Goal: Information Seeking & Learning: Learn about a topic

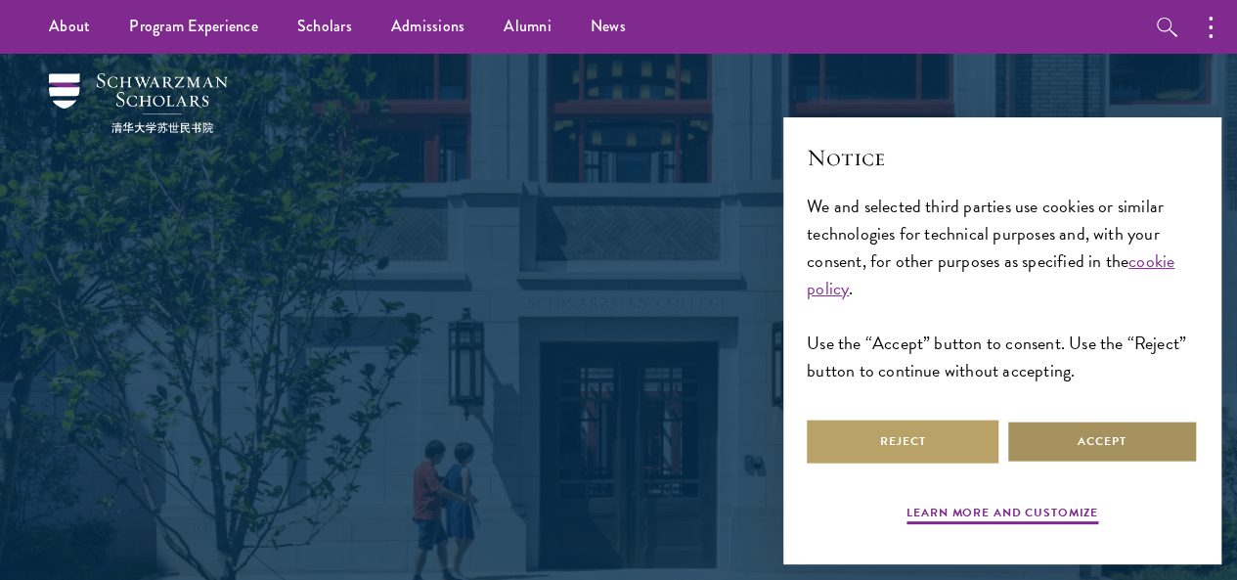
click at [1056, 440] on button "Accept" at bounding box center [1102, 441] width 192 height 44
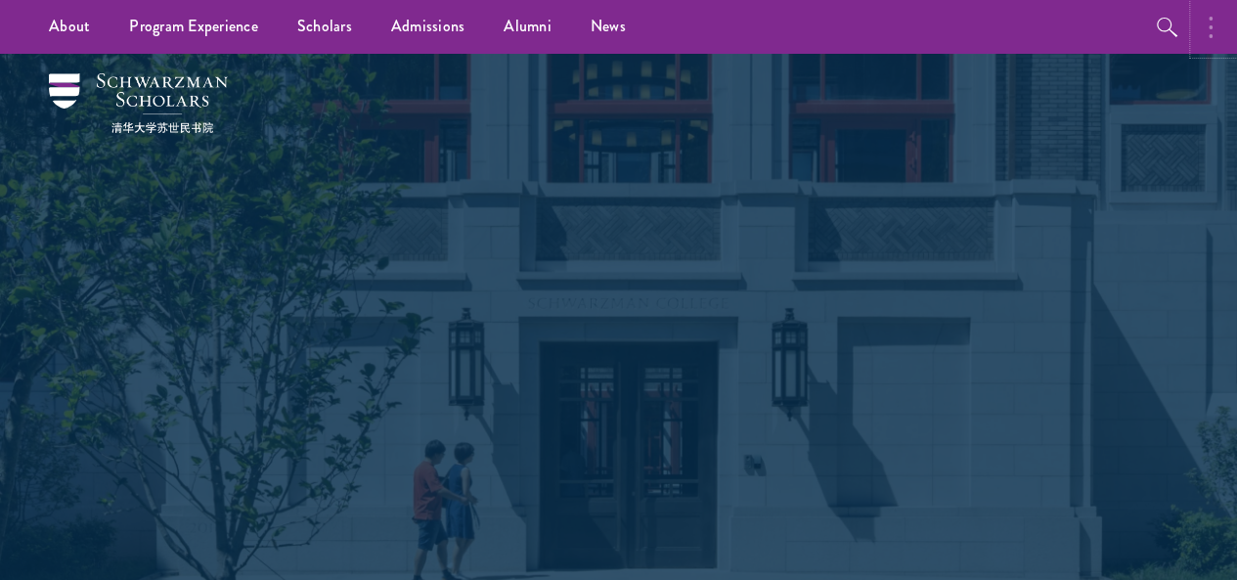
click at [1209, 25] on circle "button" at bounding box center [1210, 27] width 4 height 4
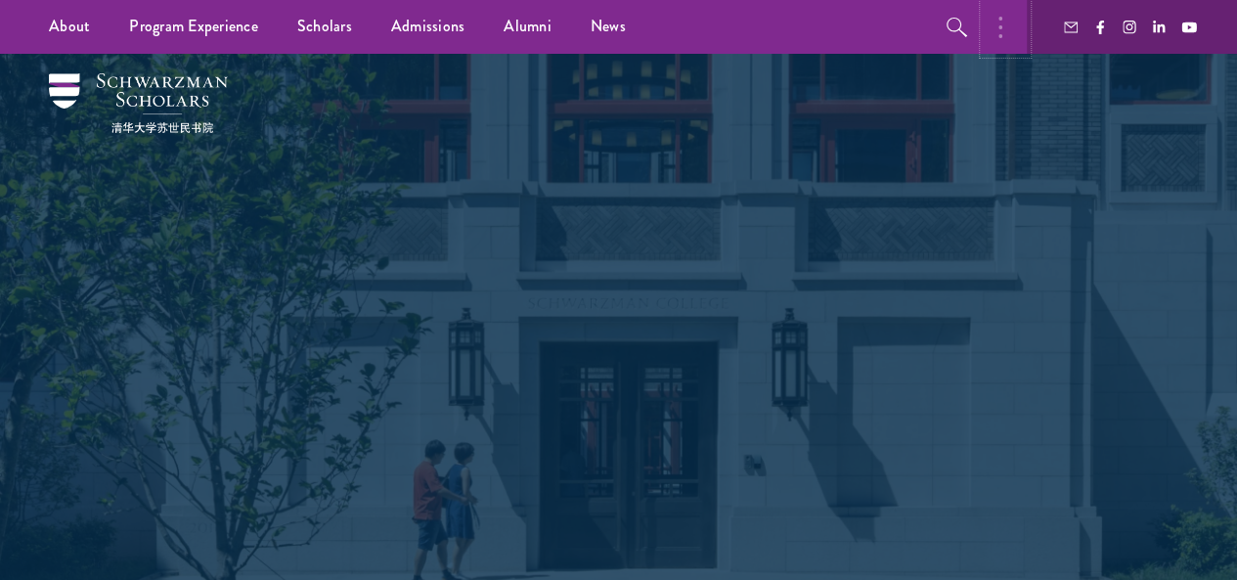
click at [1004, 22] on button "button" at bounding box center [1005, 27] width 43 height 54
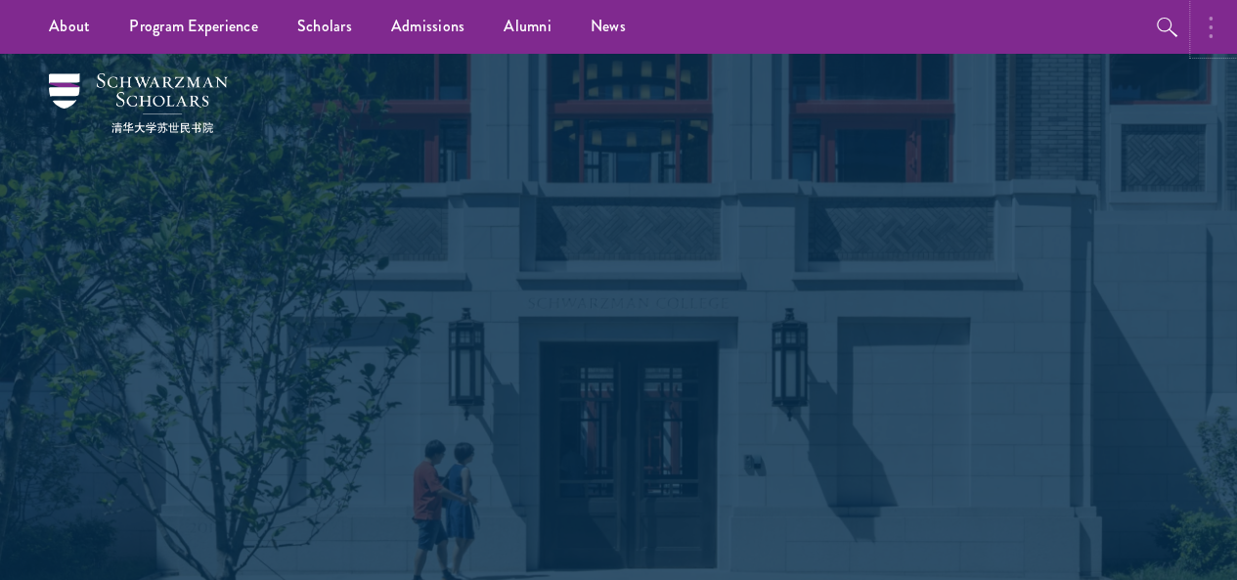
click at [1200, 35] on button "button" at bounding box center [1215, 27] width 43 height 54
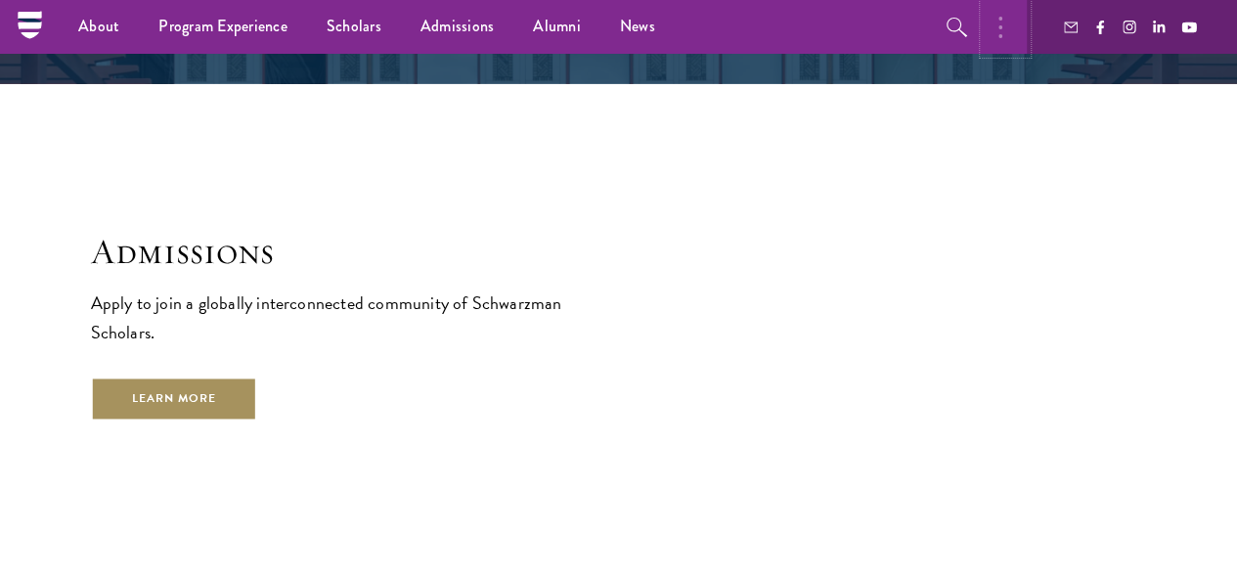
scroll to position [2978, 0]
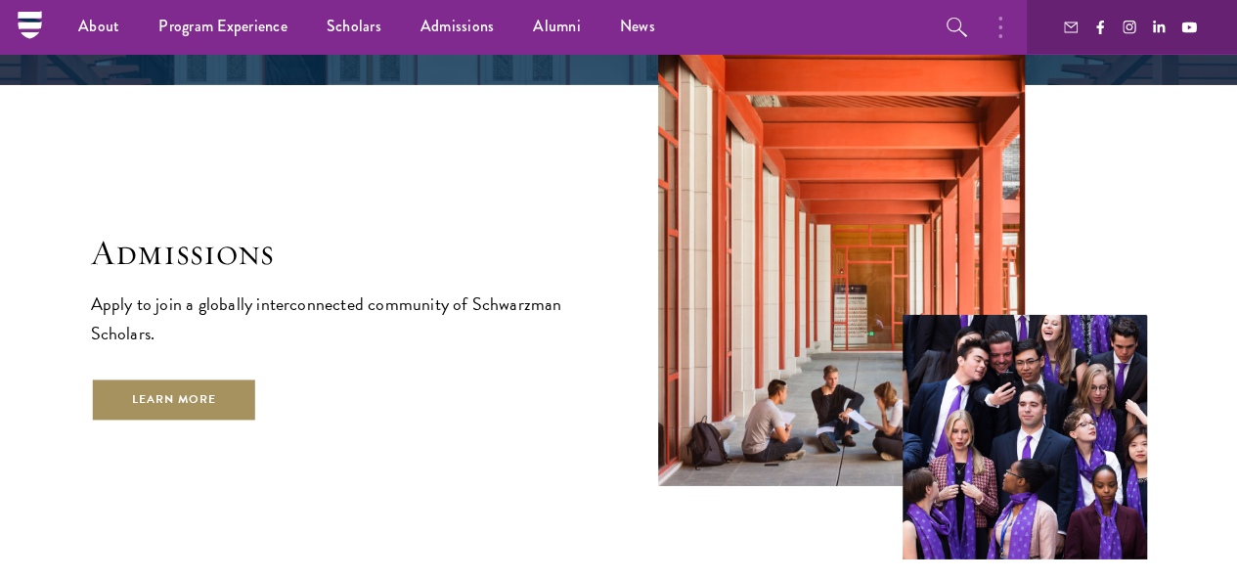
click at [258, 417] on link "Learn More" at bounding box center [174, 399] width 167 height 44
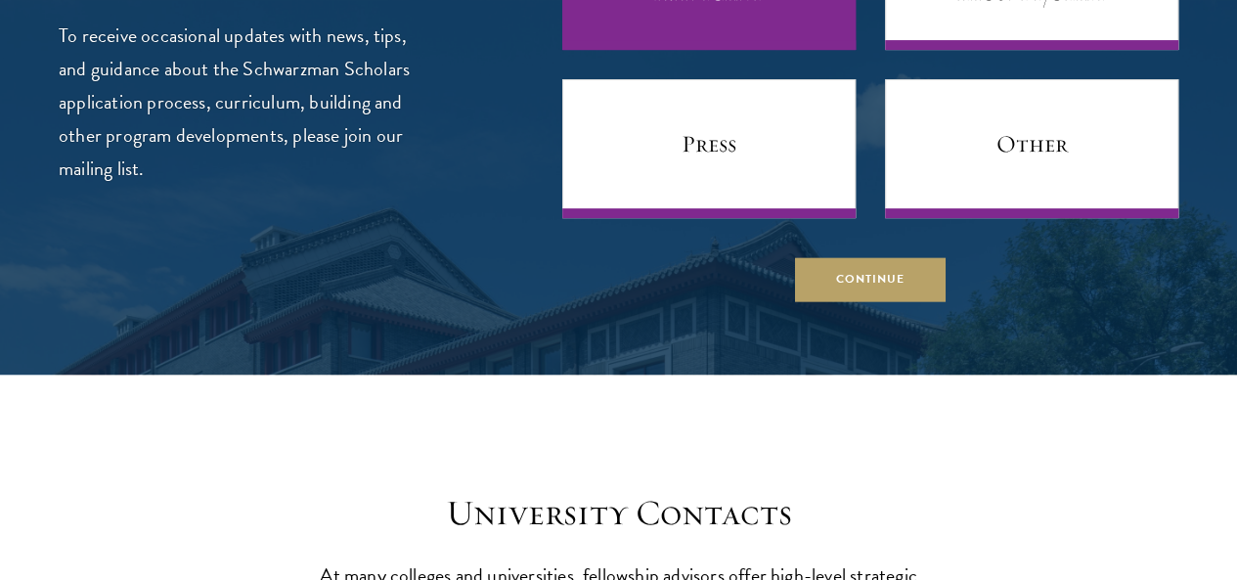
scroll to position [7673, 0]
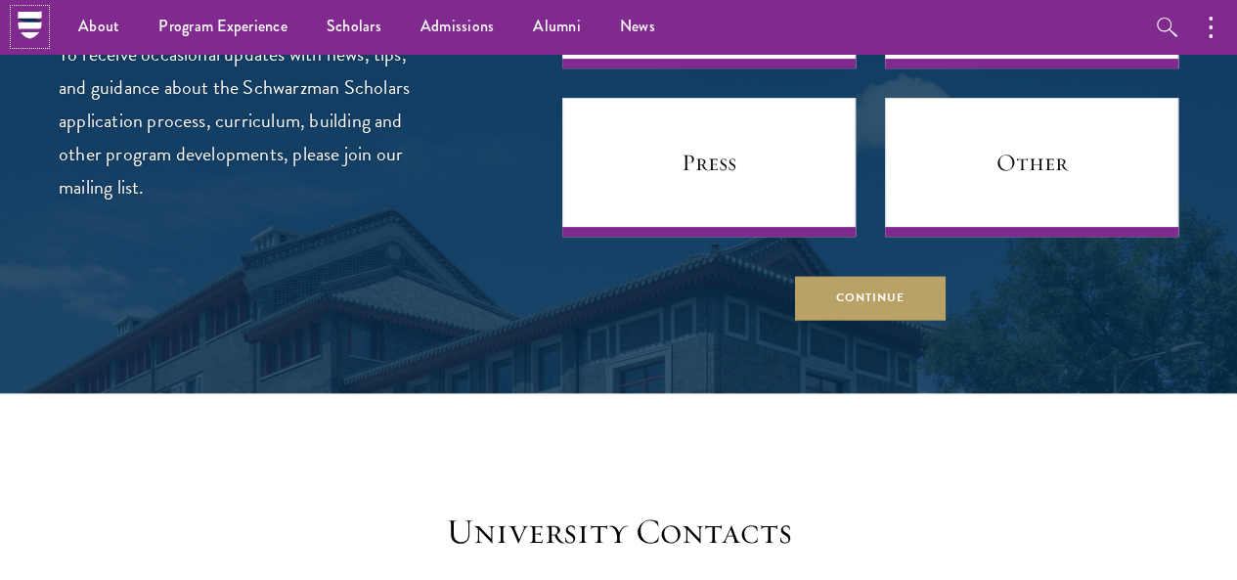
click at [24, 36] on icon at bounding box center [30, 25] width 30 height 30
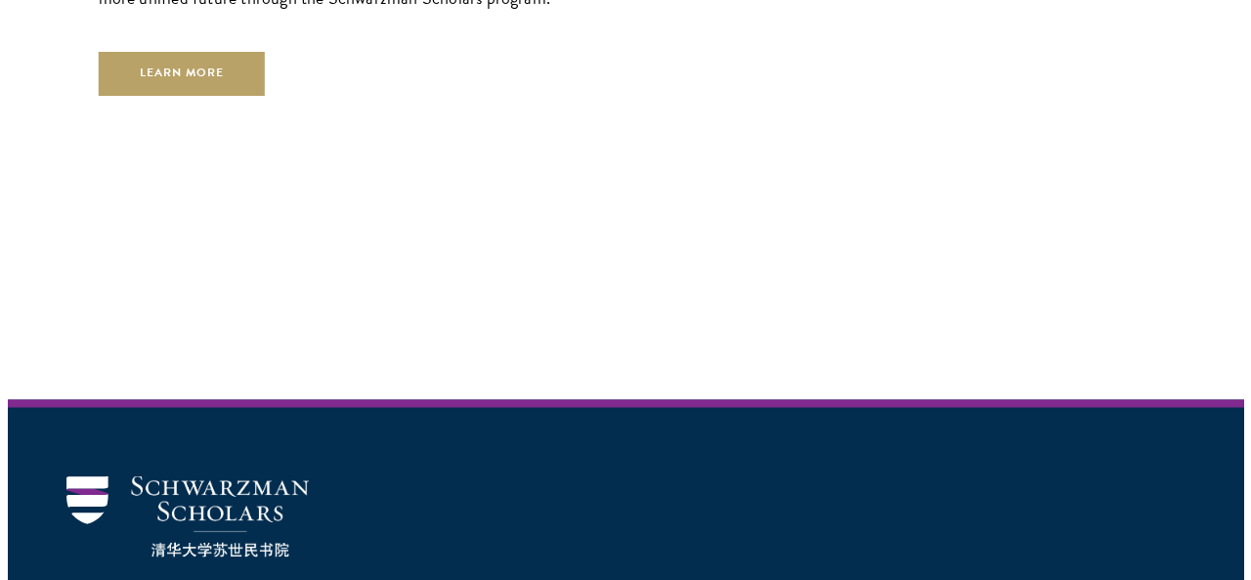
scroll to position [5747, 0]
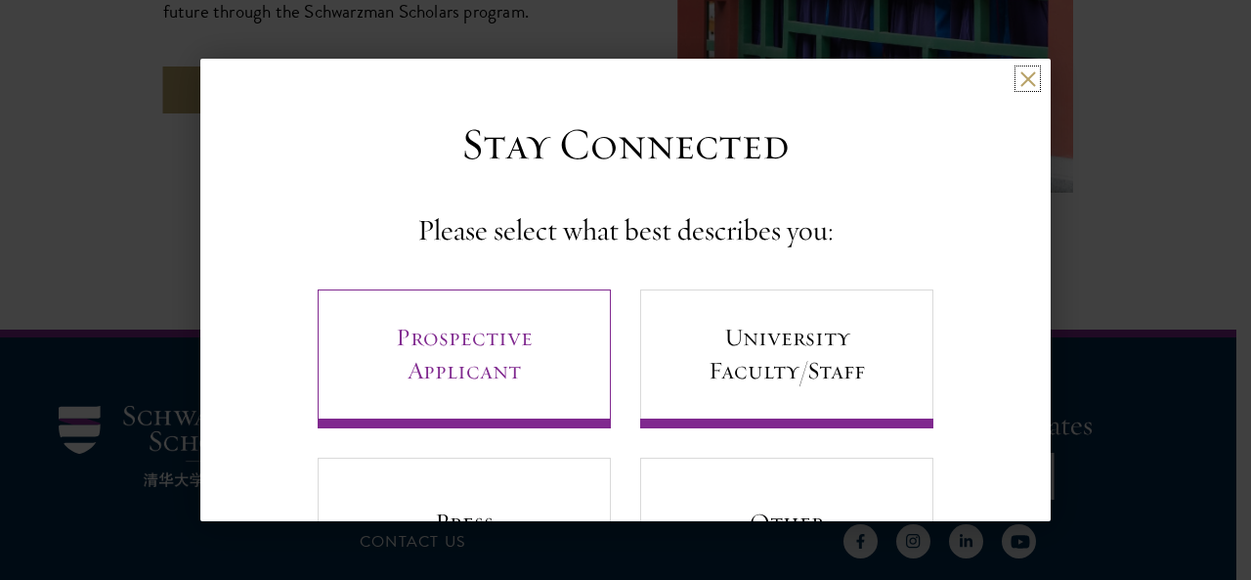
scroll to position [118, 0]
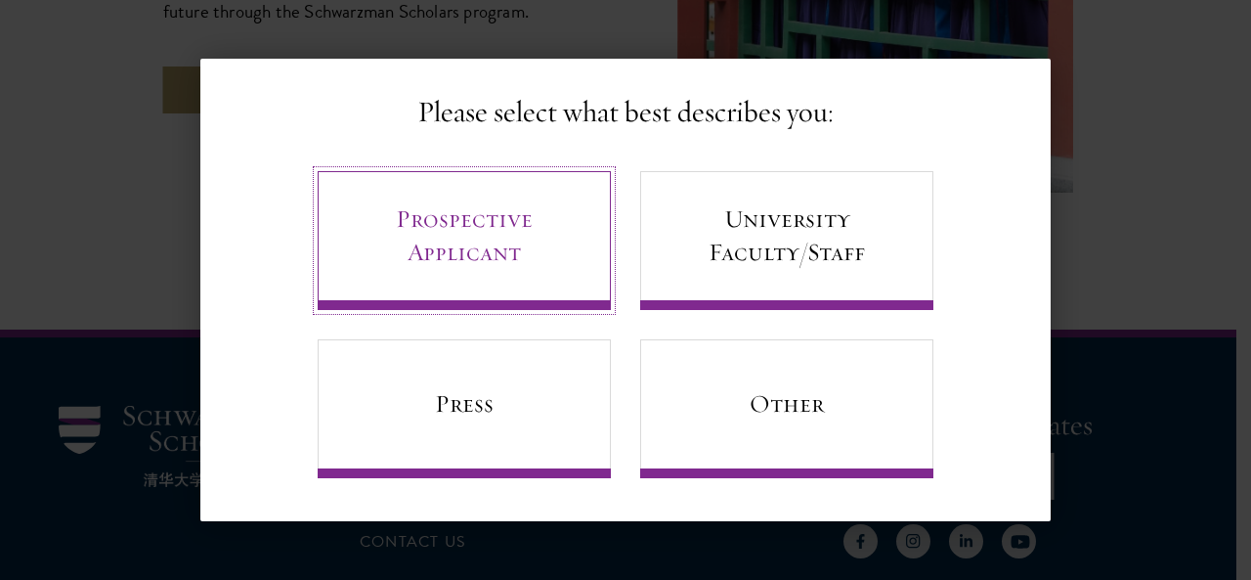
click at [442, 224] on link "Prospective Applicant" at bounding box center [464, 240] width 293 height 139
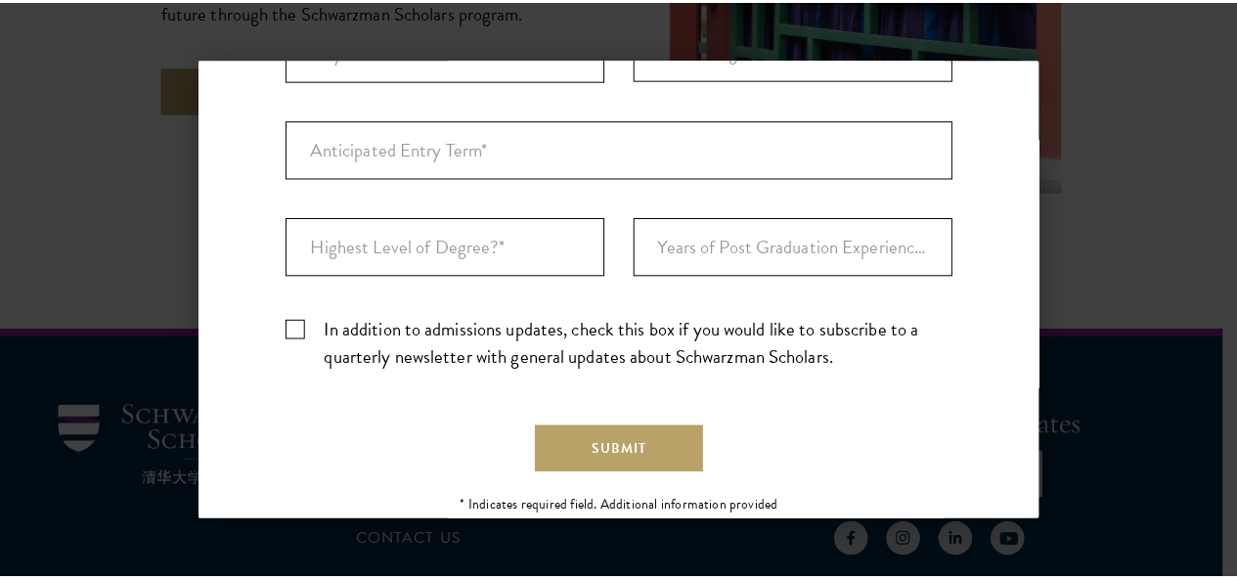
scroll to position [745, 0]
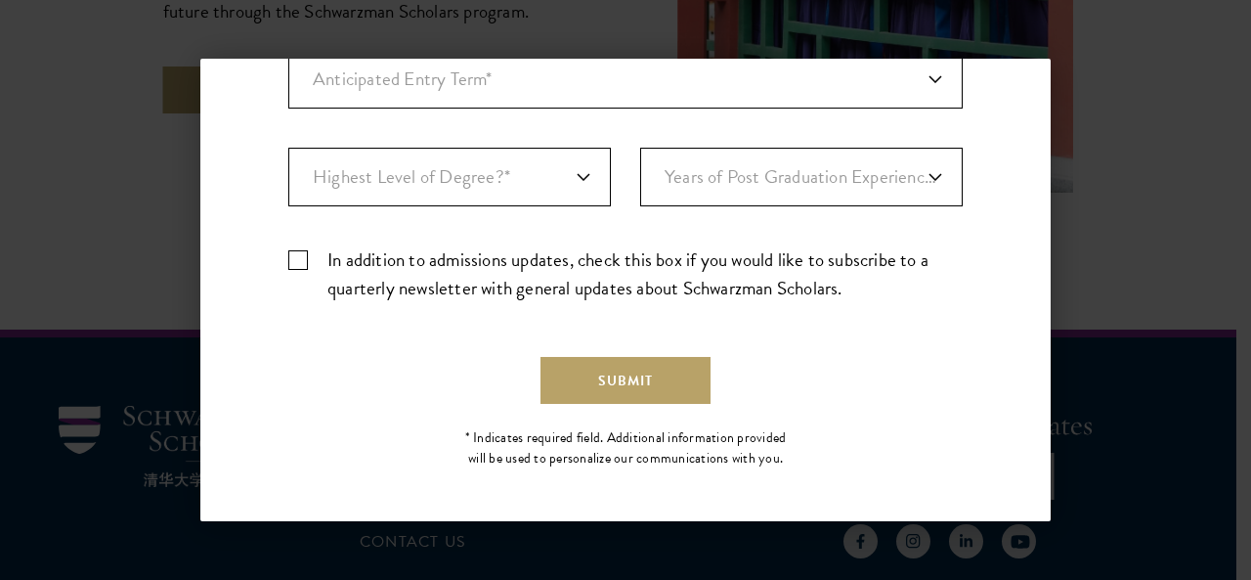
click at [1122, 135] on div "Back Stay Connected Please select what best describes you: Prospective Applican…" at bounding box center [625, 290] width 1251 height 462
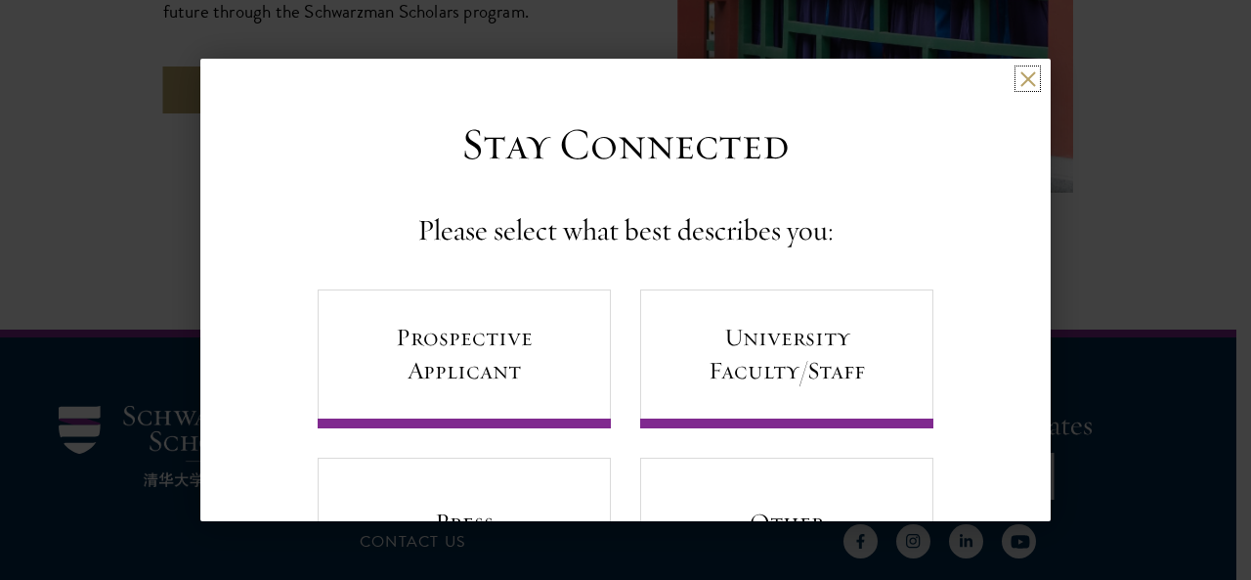
scroll to position [118, 0]
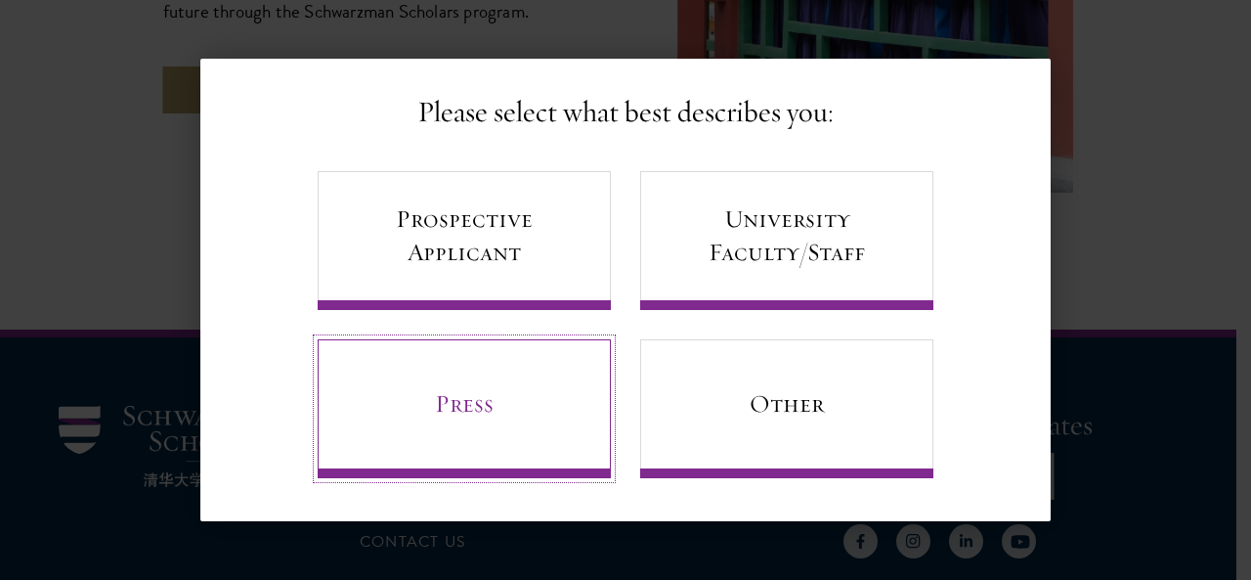
click at [503, 407] on link "Press" at bounding box center [464, 408] width 293 height 139
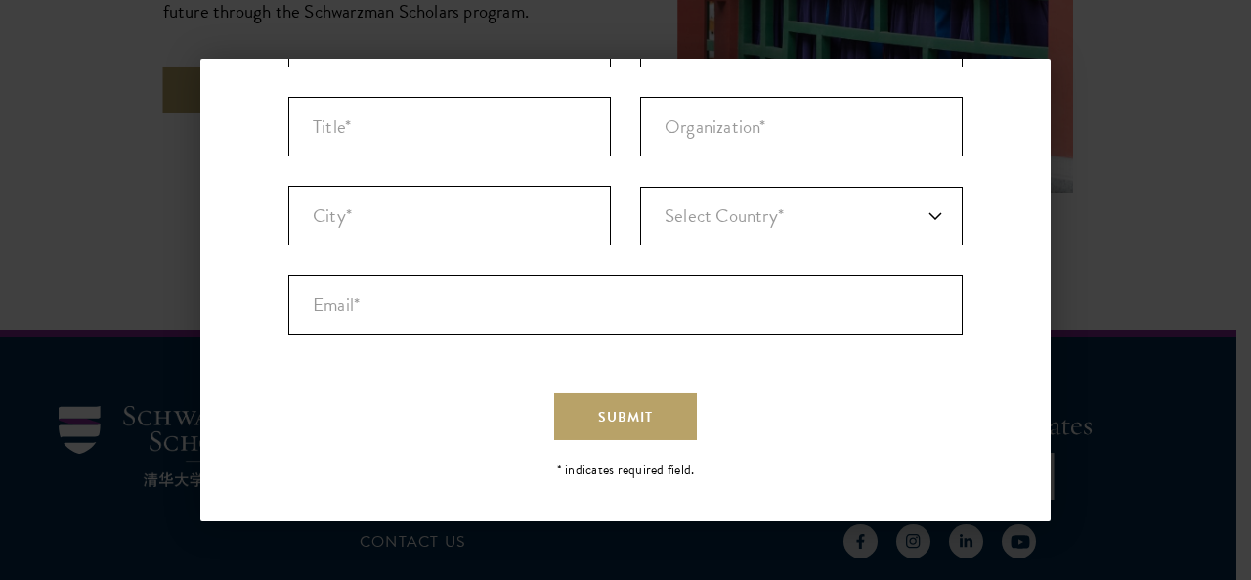
scroll to position [0, 0]
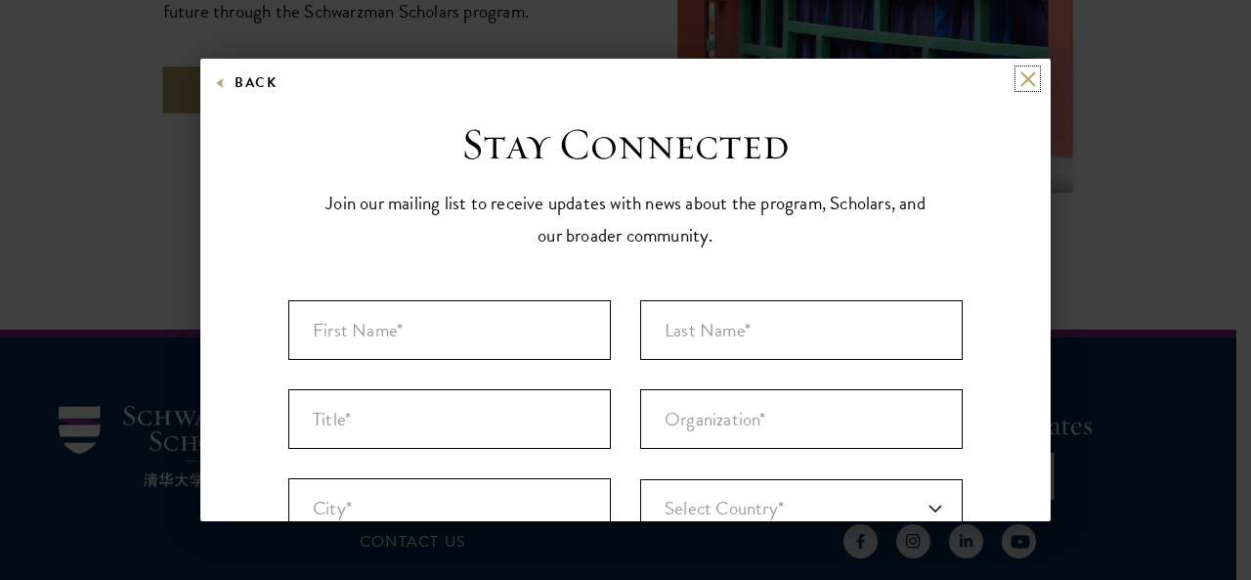
click at [1020, 72] on button at bounding box center [1028, 78] width 17 height 17
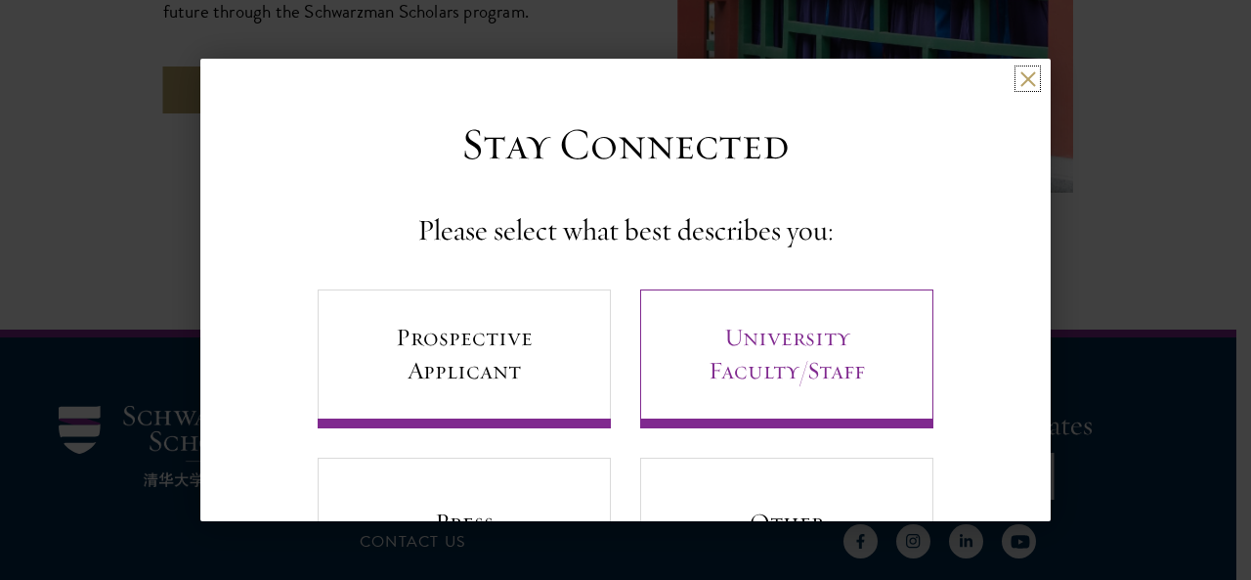
scroll to position [118, 0]
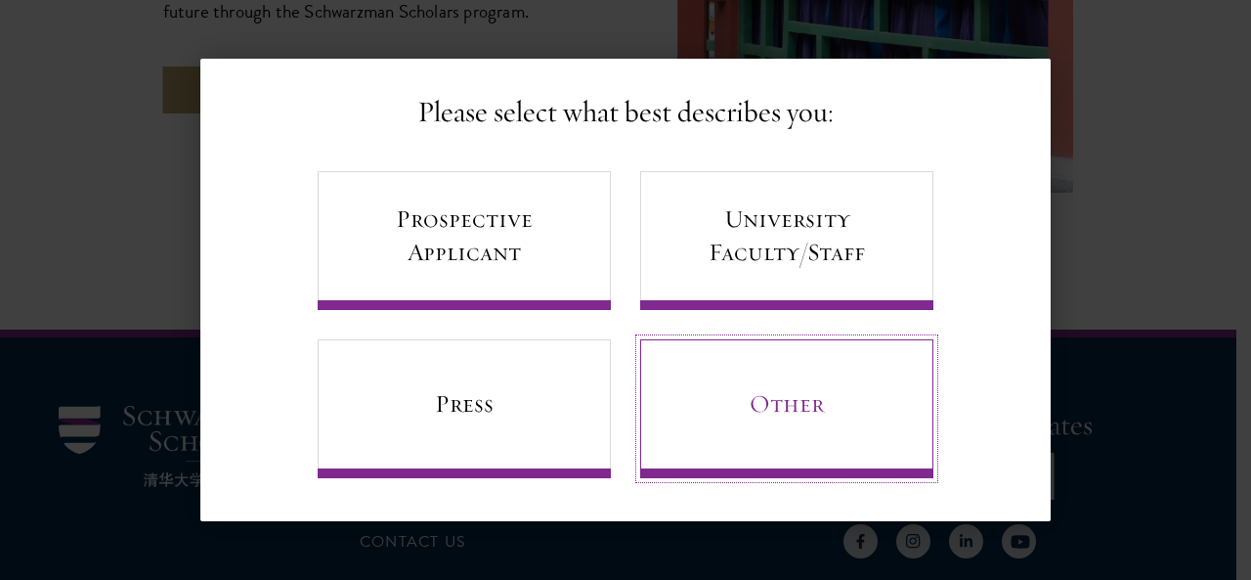
click at [771, 417] on link "Other" at bounding box center [786, 408] width 293 height 139
select select "Other"
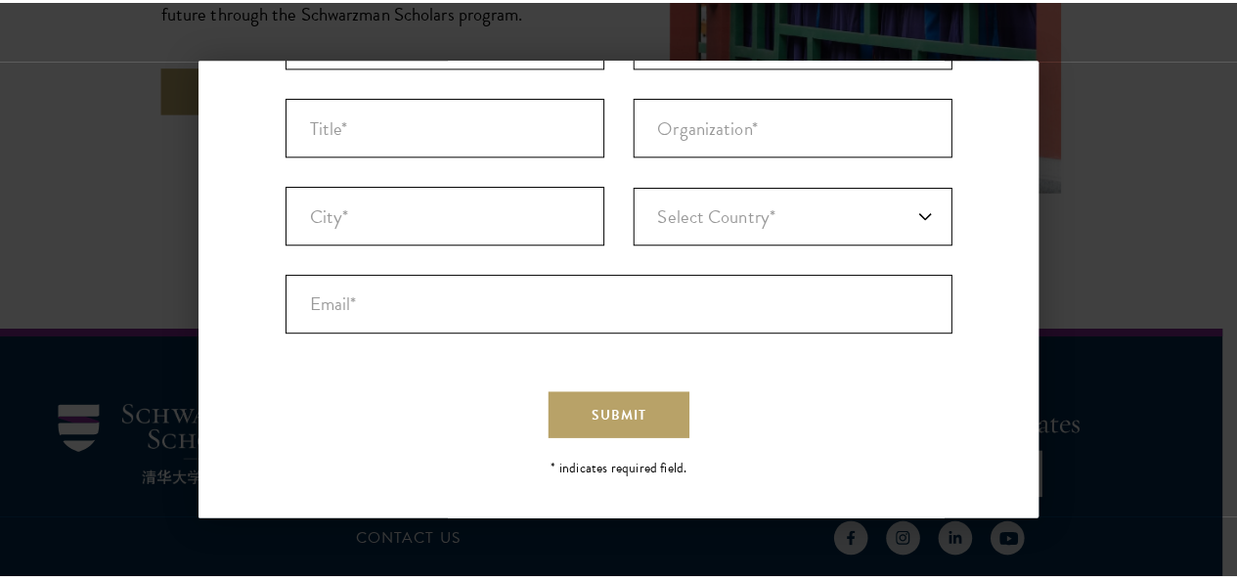
scroll to position [0, 0]
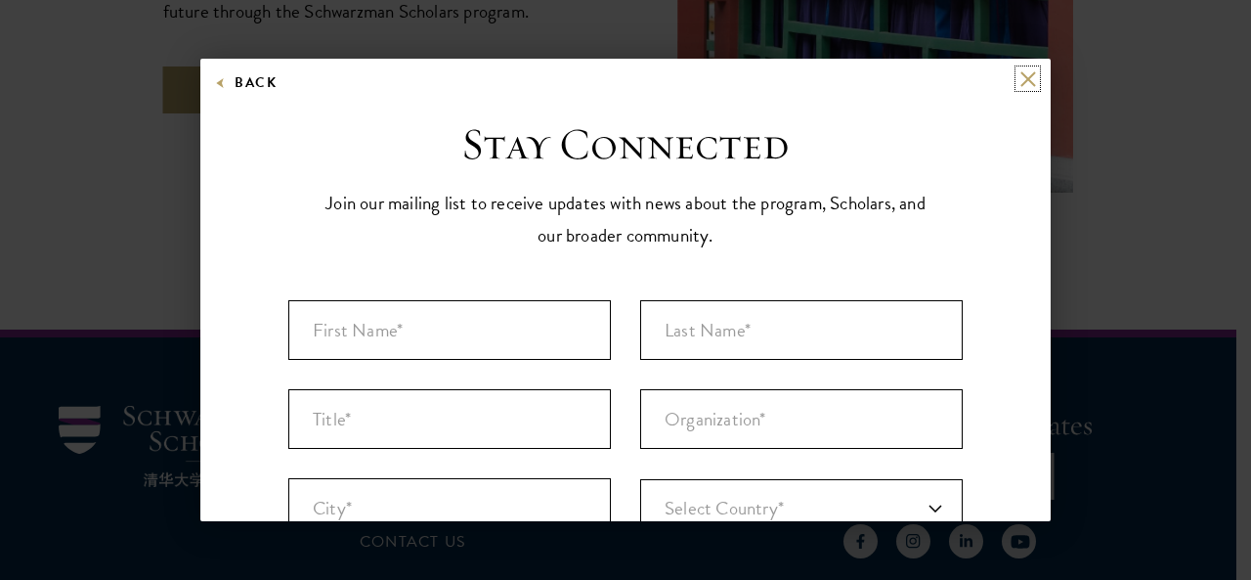
click at [1020, 74] on button at bounding box center [1028, 78] width 17 height 17
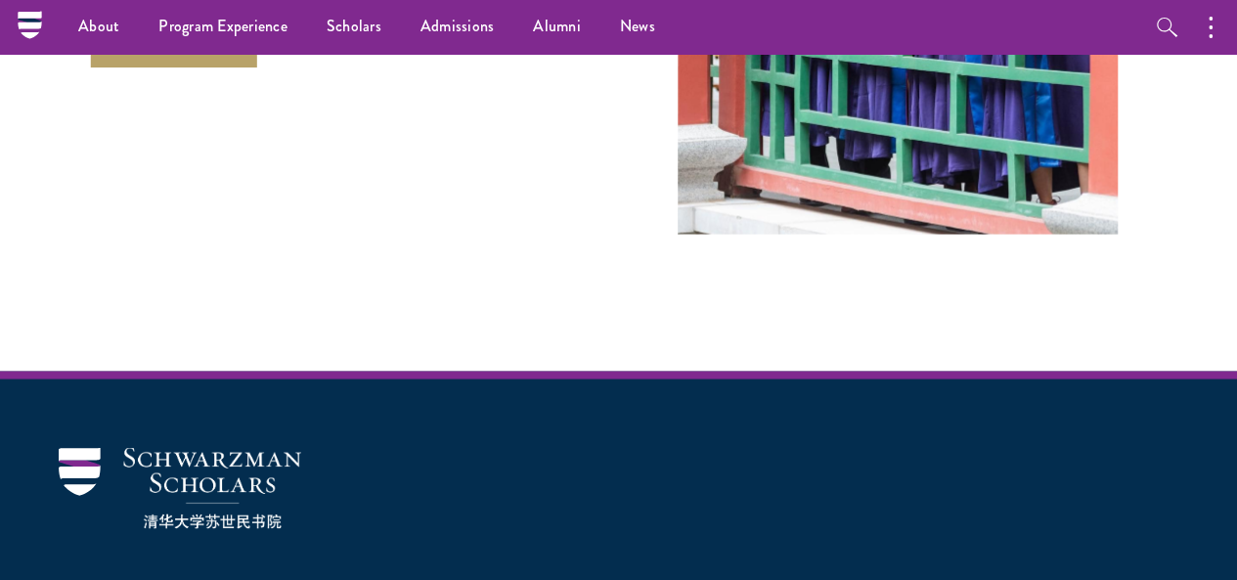
scroll to position [5747, 0]
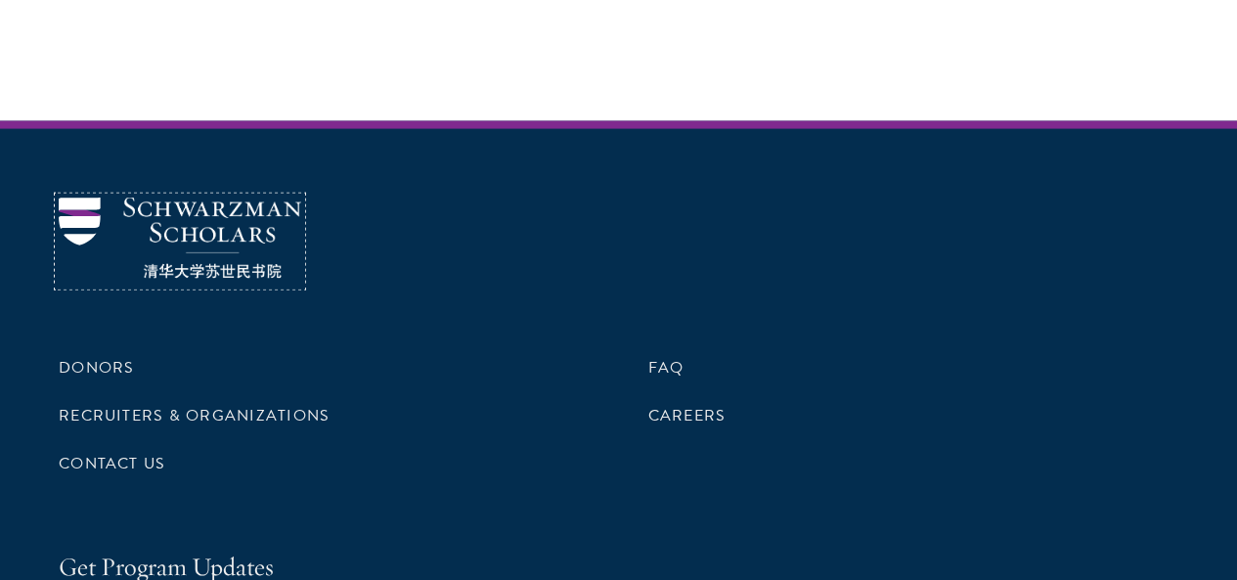
click at [83, 279] on img at bounding box center [180, 237] width 242 height 81
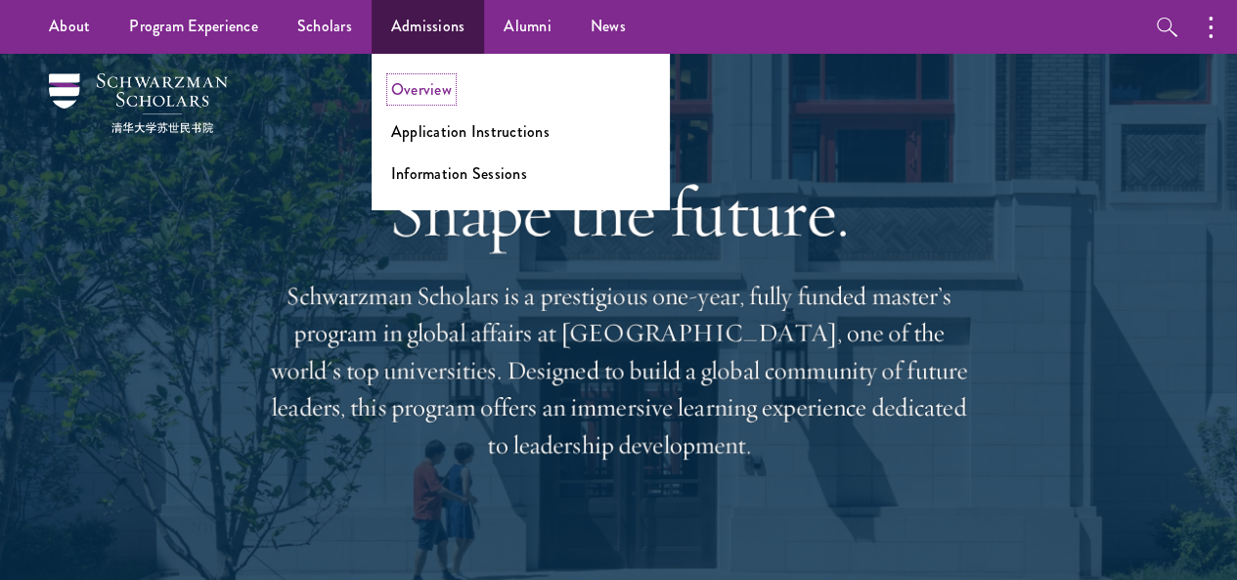
click at [418, 86] on link "Overview" at bounding box center [421, 89] width 61 height 22
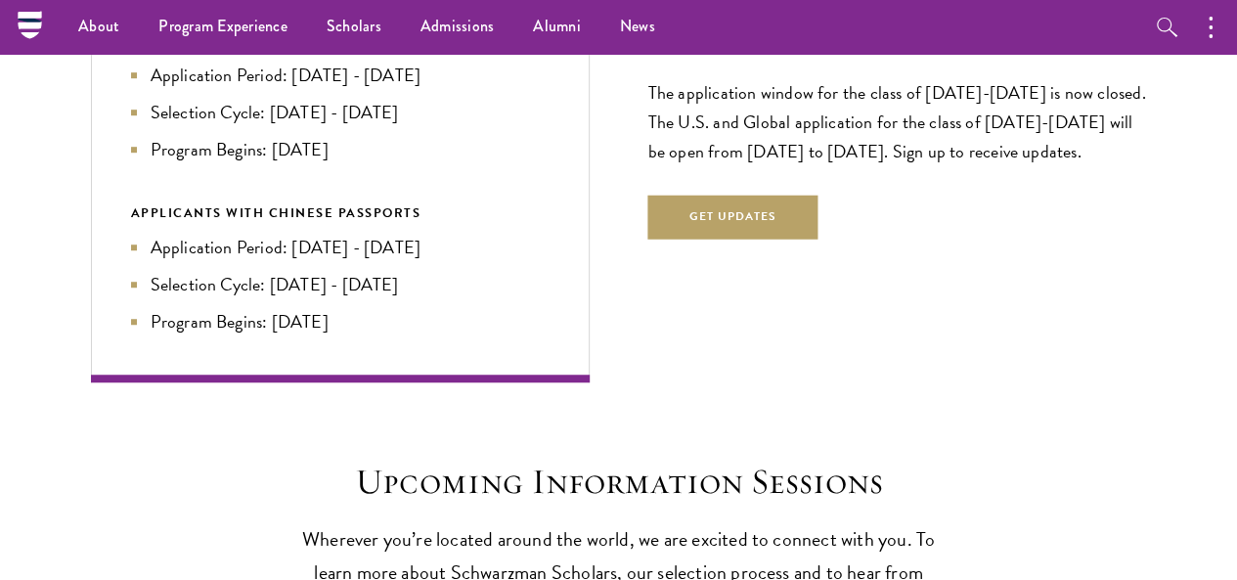
scroll to position [4251, 0]
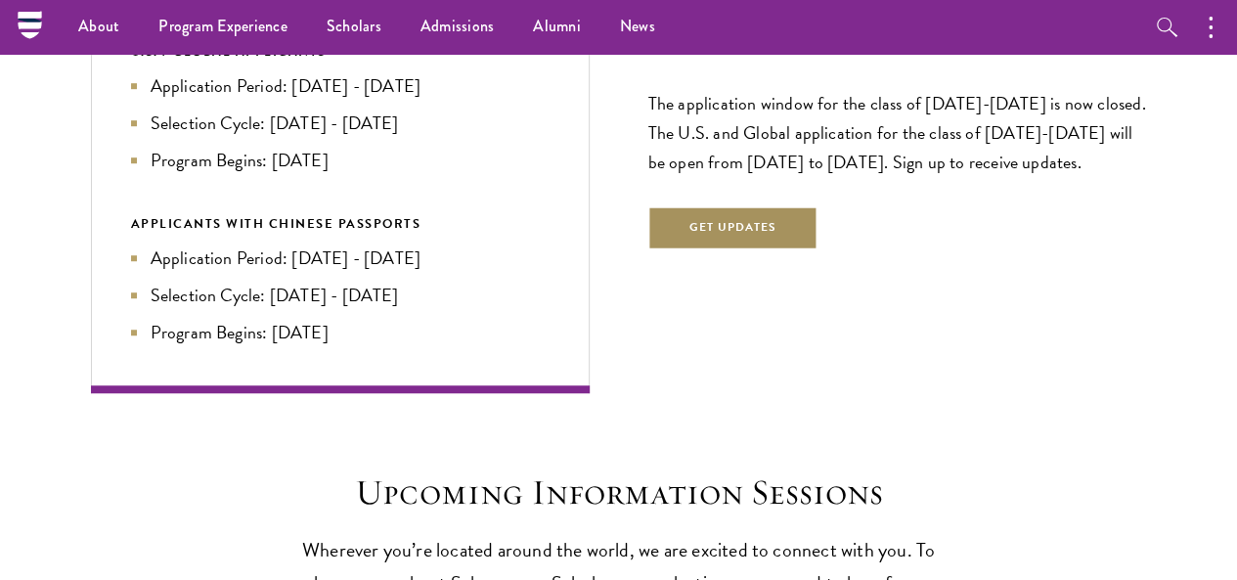
click at [710, 206] on button "Get Updates" at bounding box center [733, 228] width 170 height 44
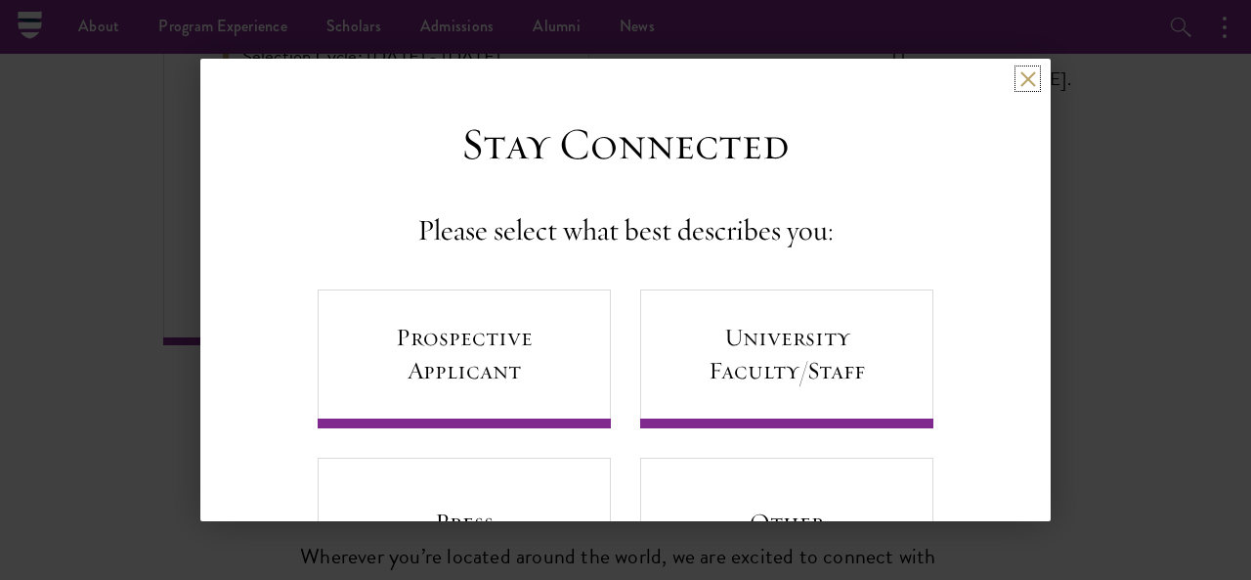
click at [1020, 85] on button at bounding box center [1028, 78] width 17 height 17
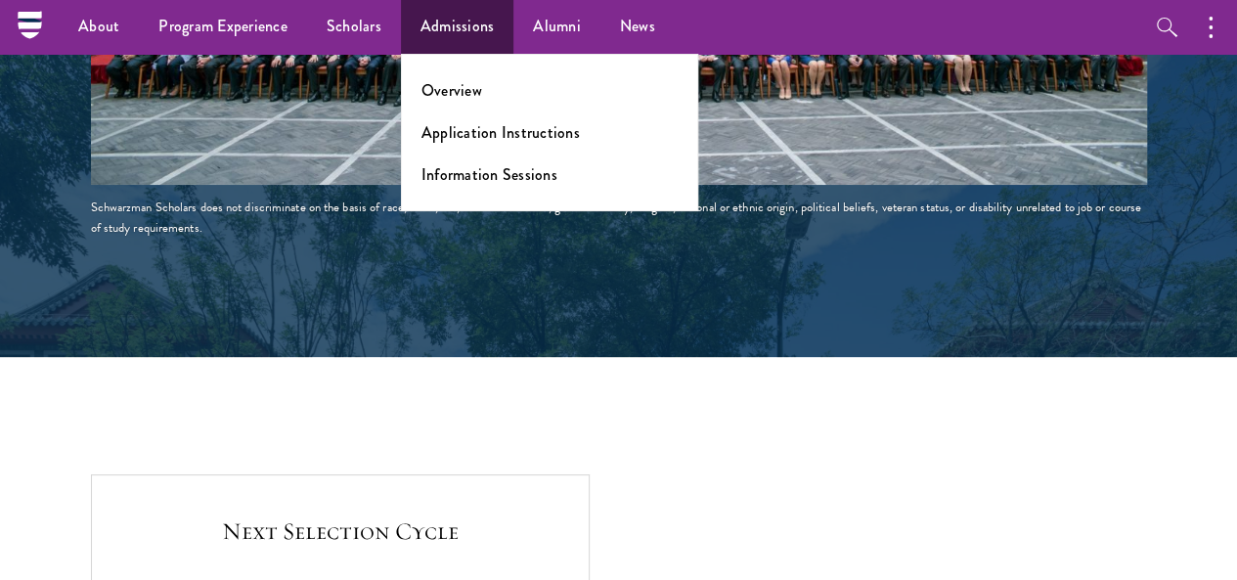
scroll to position [3683, 0]
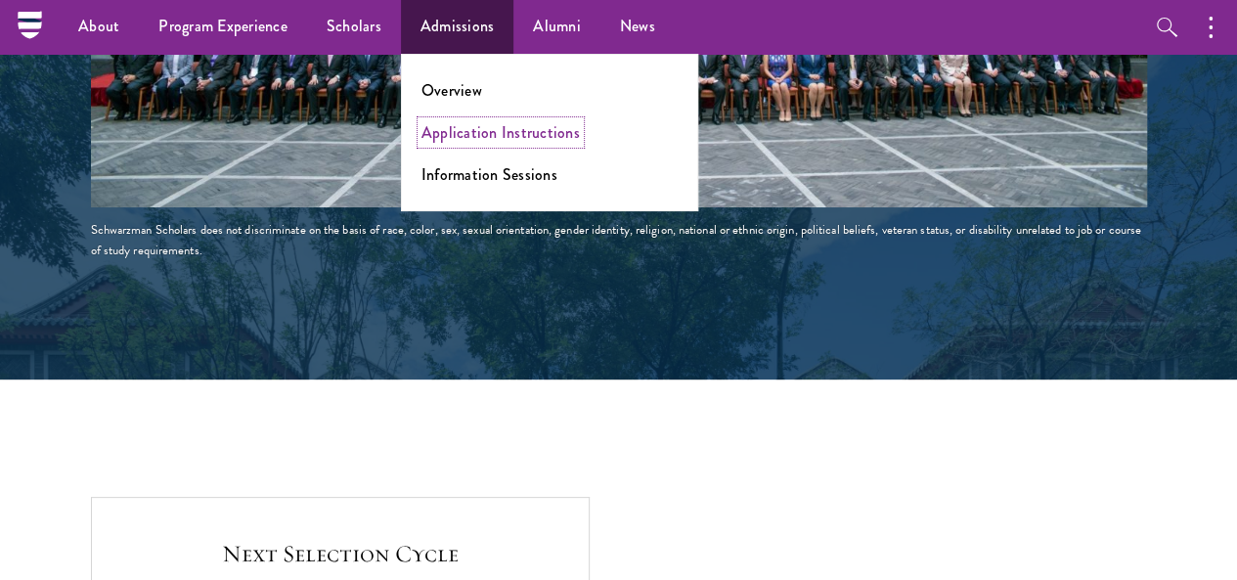
click at [470, 130] on link "Application Instructions" at bounding box center [500, 132] width 158 height 22
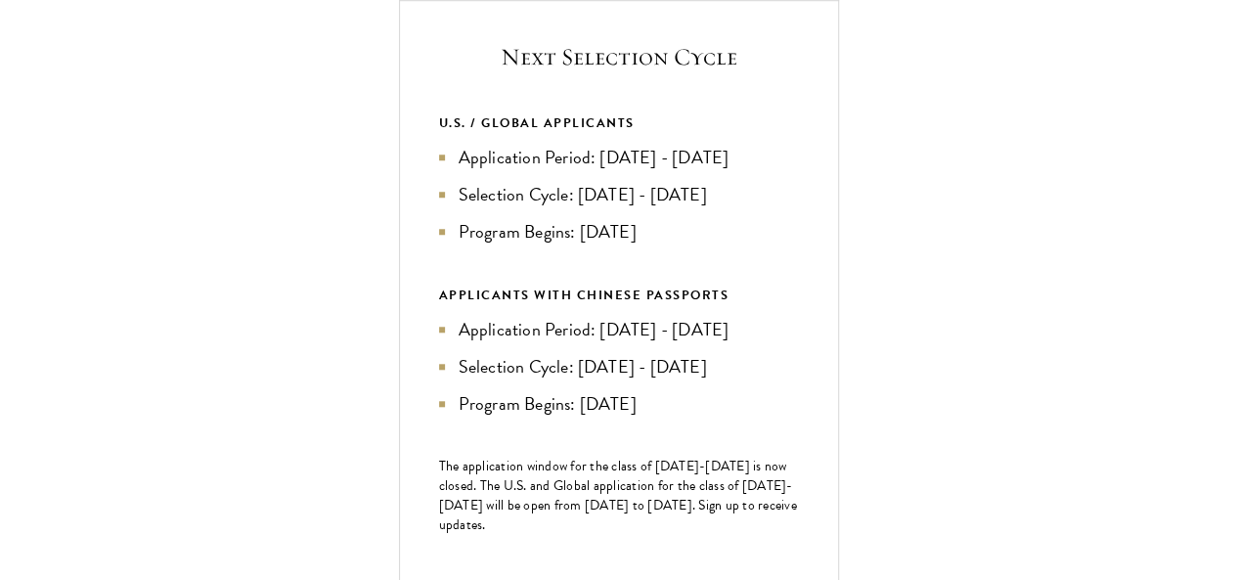
scroll to position [738, 0]
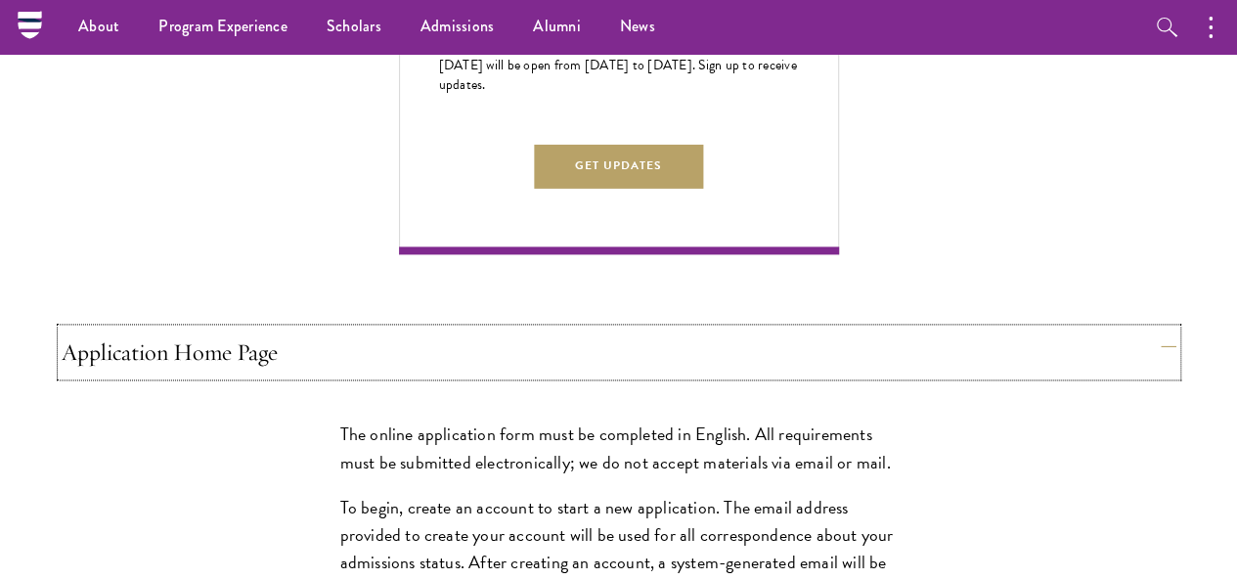
scroll to position [1168, 0]
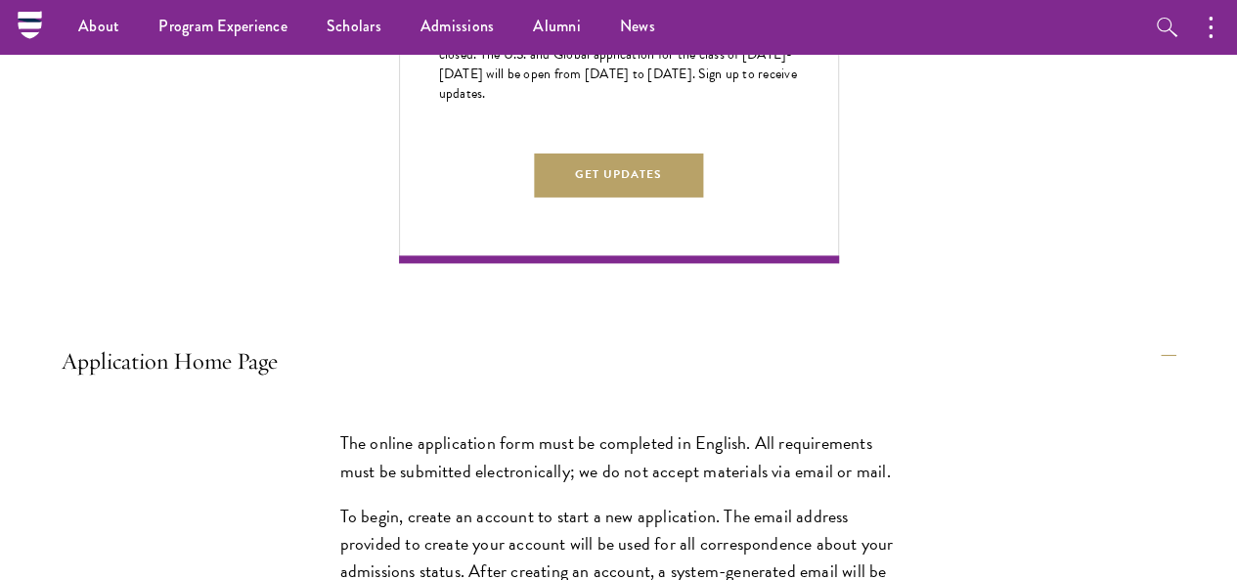
drag, startPoint x: 215, startPoint y: 152, endPoint x: 264, endPoint y: 101, distance: 70.5
click at [340, 503] on p "To begin, create an account to start a new application. The email address provi…" at bounding box center [618, 585] width 557 height 164
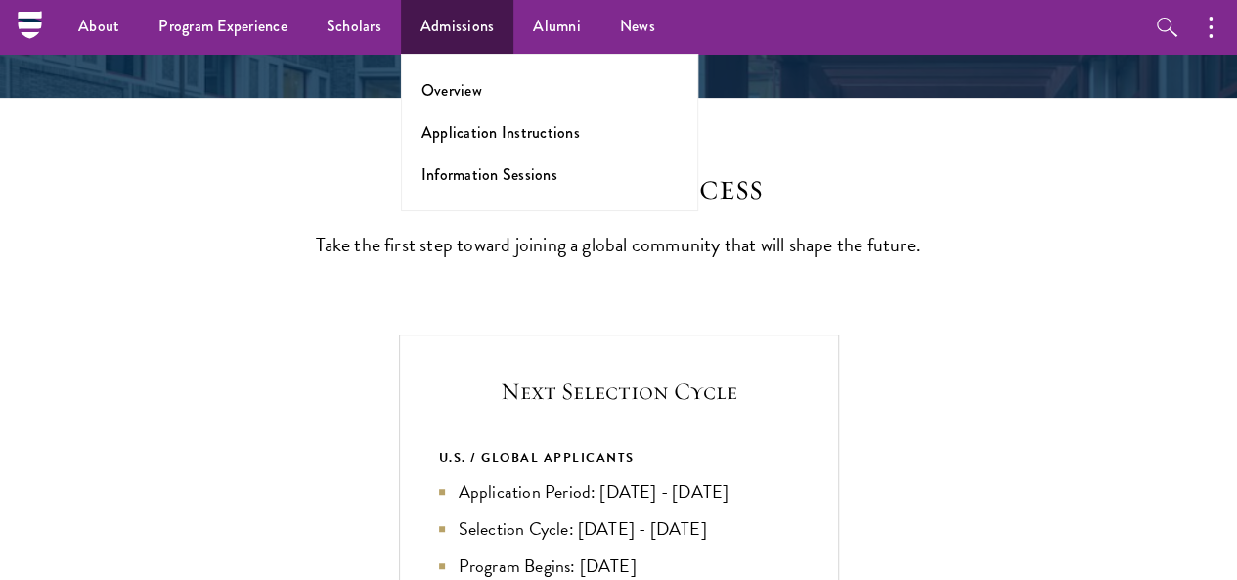
scroll to position [291, 0]
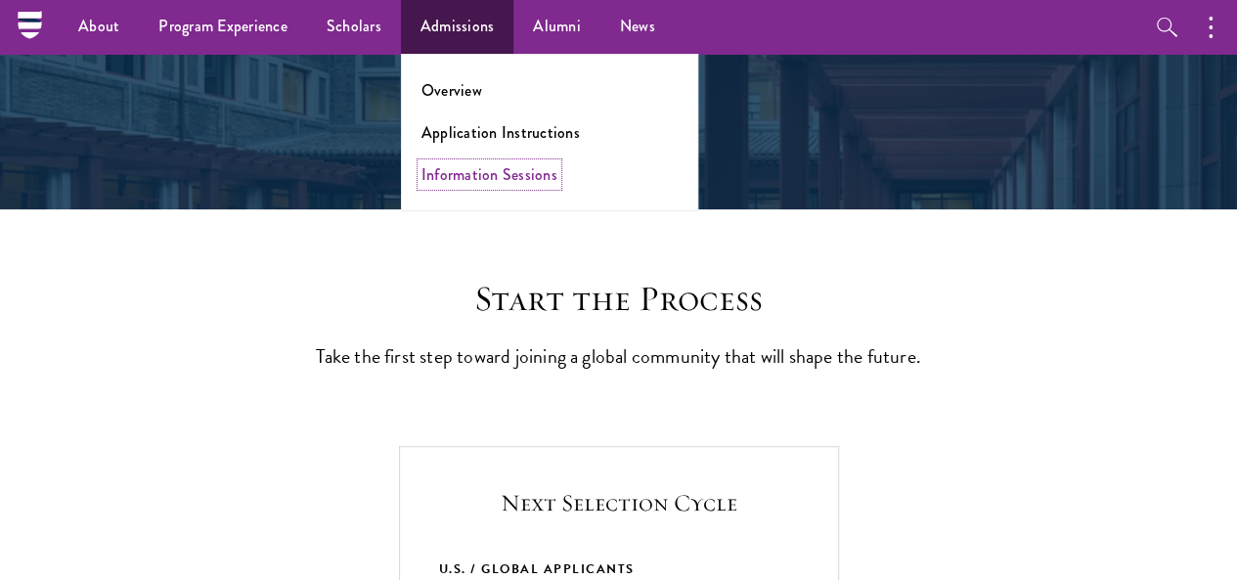
click at [479, 183] on link "Information Sessions" at bounding box center [489, 174] width 136 height 22
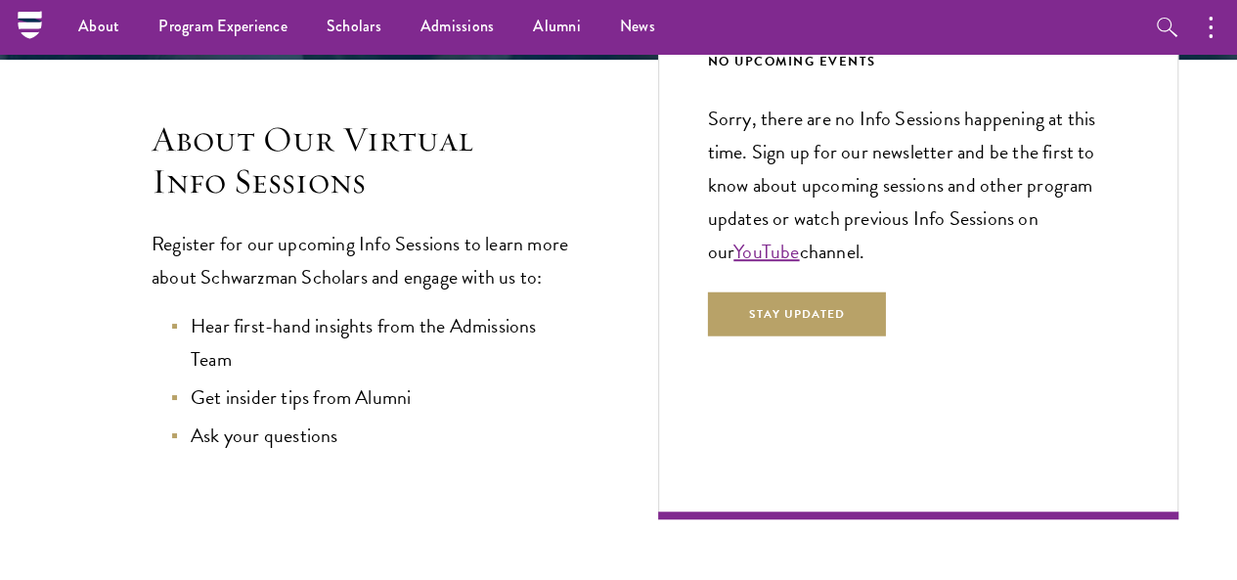
scroll to position [426, 0]
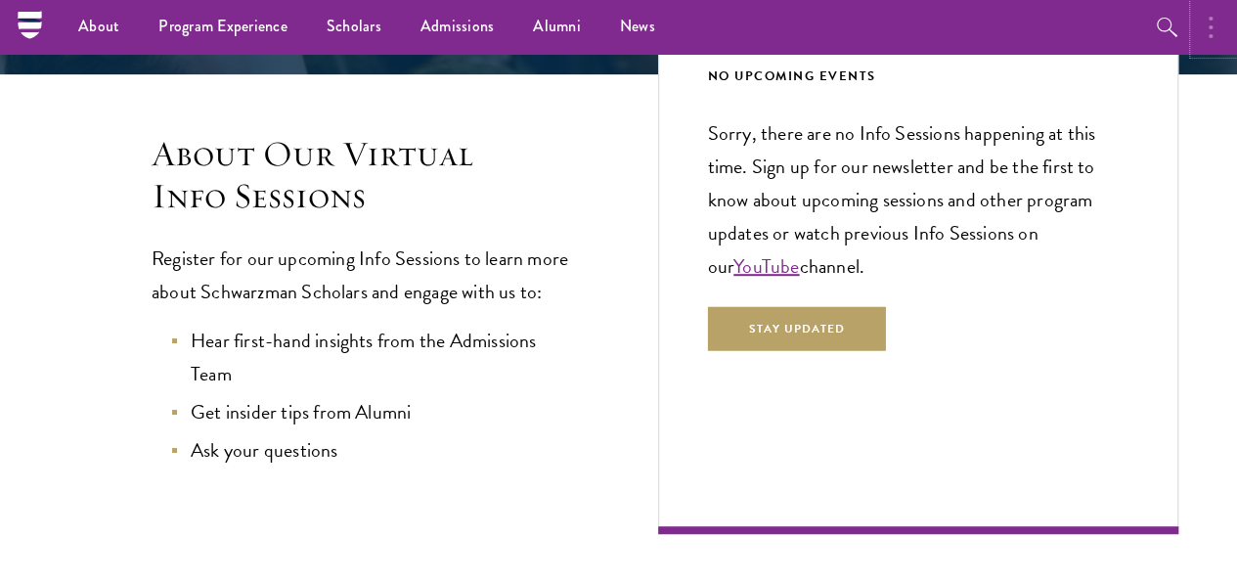
click at [1222, 45] on button "button" at bounding box center [1215, 27] width 43 height 54
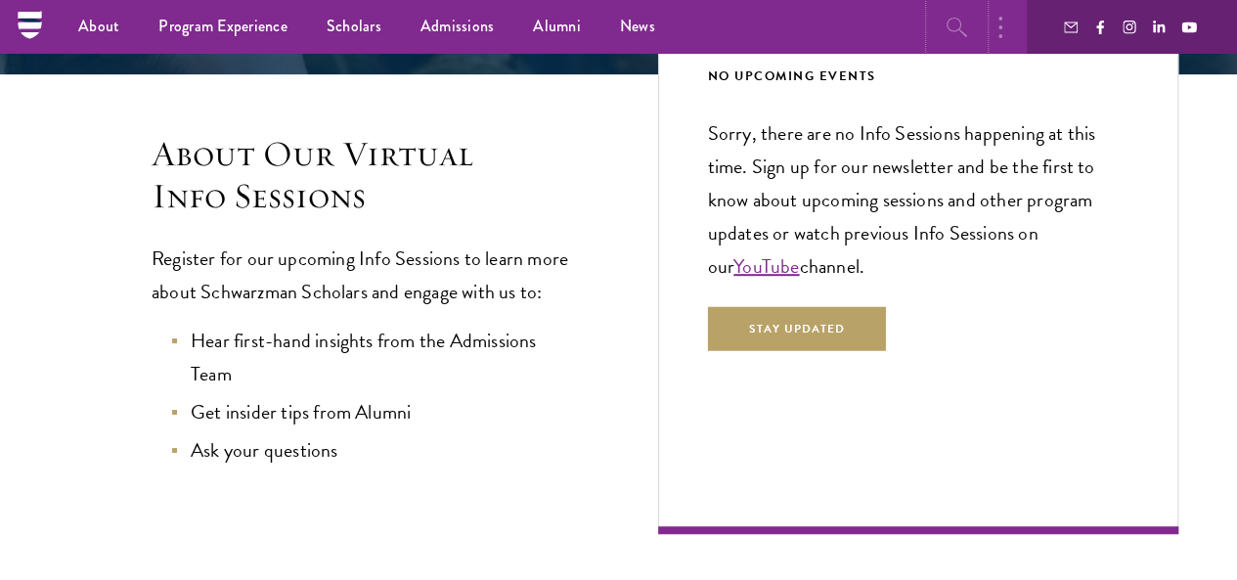
click at [955, 26] on icon "button" at bounding box center [956, 27] width 23 height 23
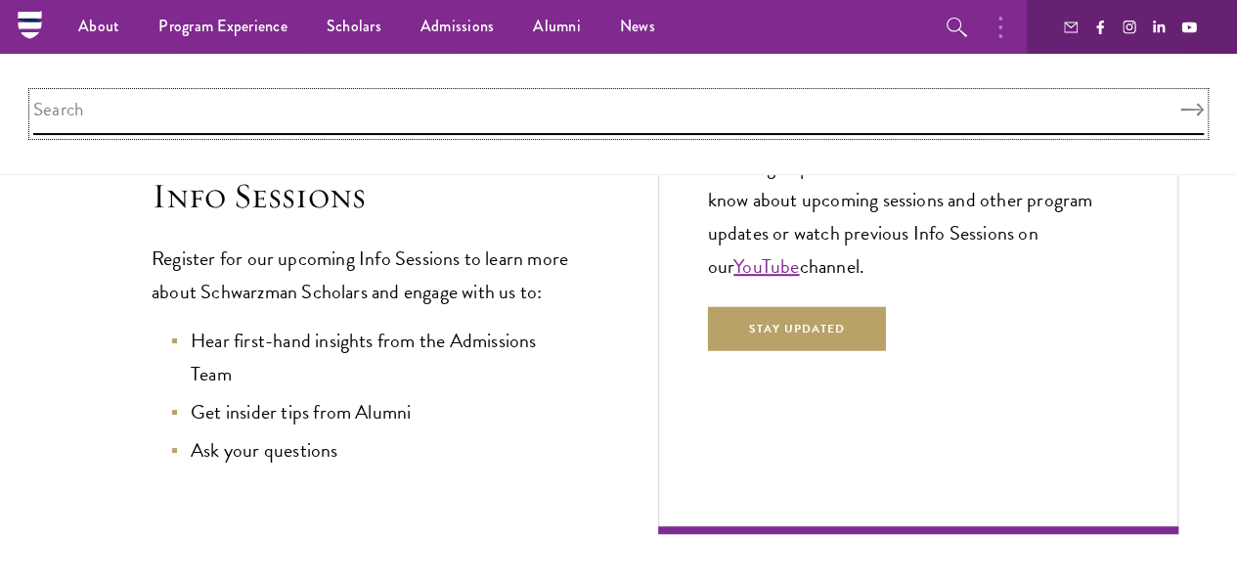
click at [679, 105] on input "search" at bounding box center [618, 114] width 1170 height 42
type input "APPLY"
click at [1180, 104] on button "Search" at bounding box center [1191, 111] width 23 height 14
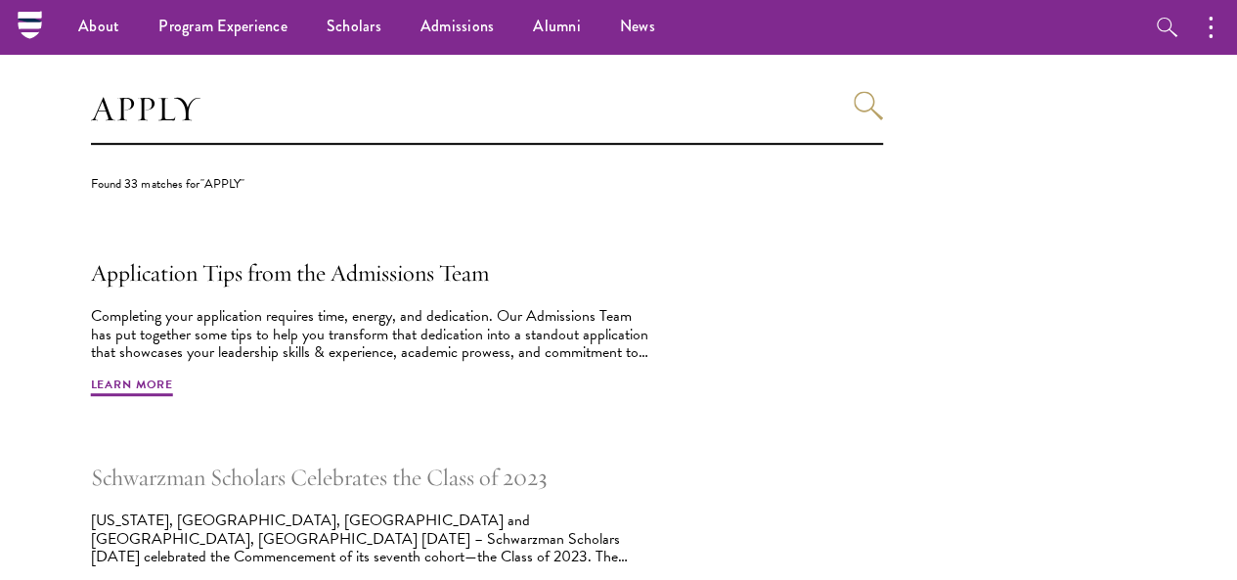
scroll to position [504, 0]
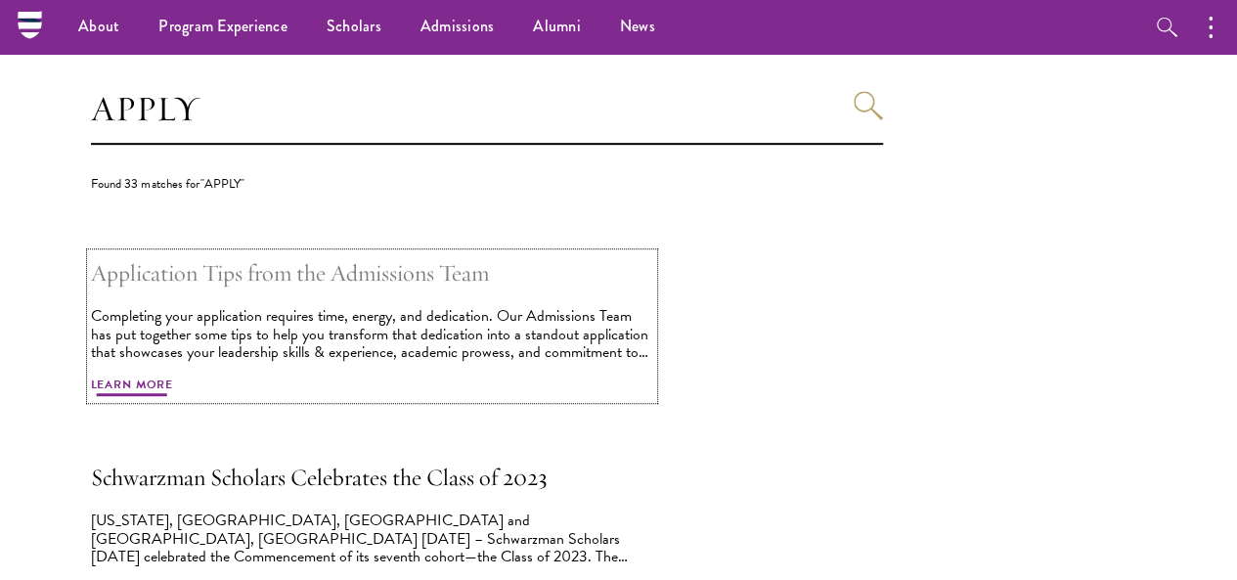
click at [174, 399] on span "Learn More" at bounding box center [132, 386] width 83 height 23
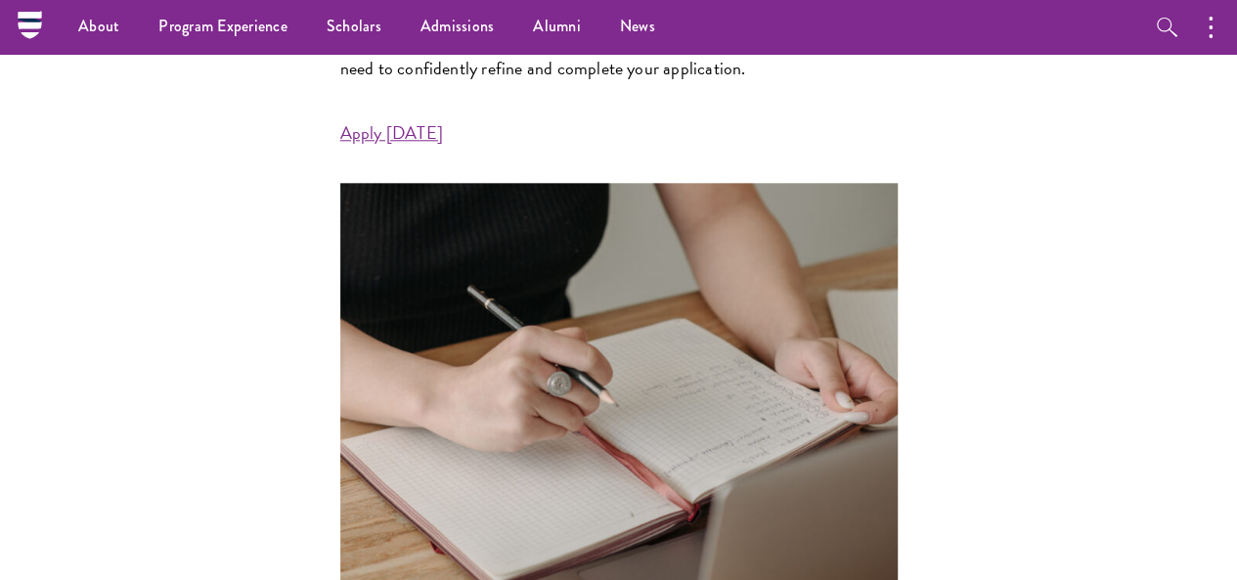
scroll to position [976, 0]
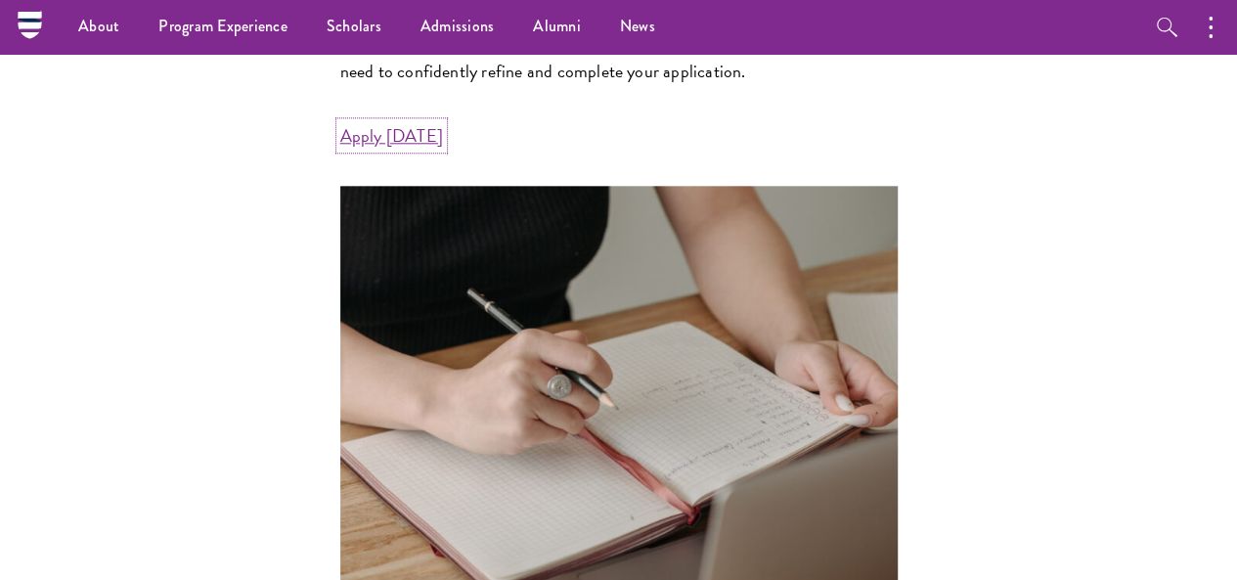
click at [340, 149] on link "Apply Today" at bounding box center [391, 135] width 103 height 26
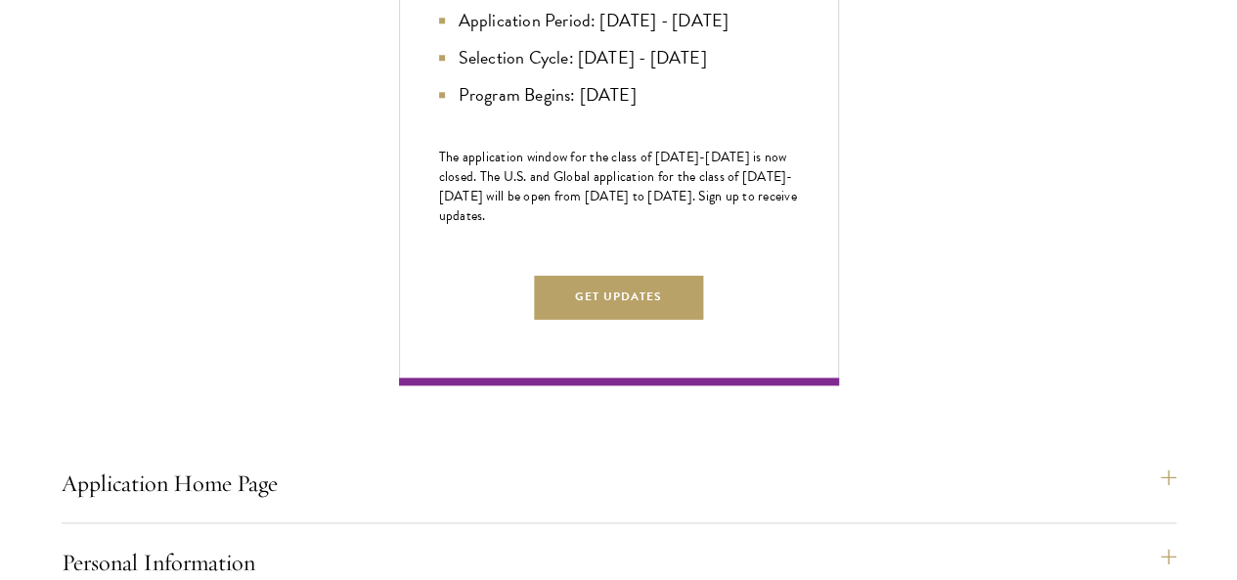
scroll to position [1218, 0]
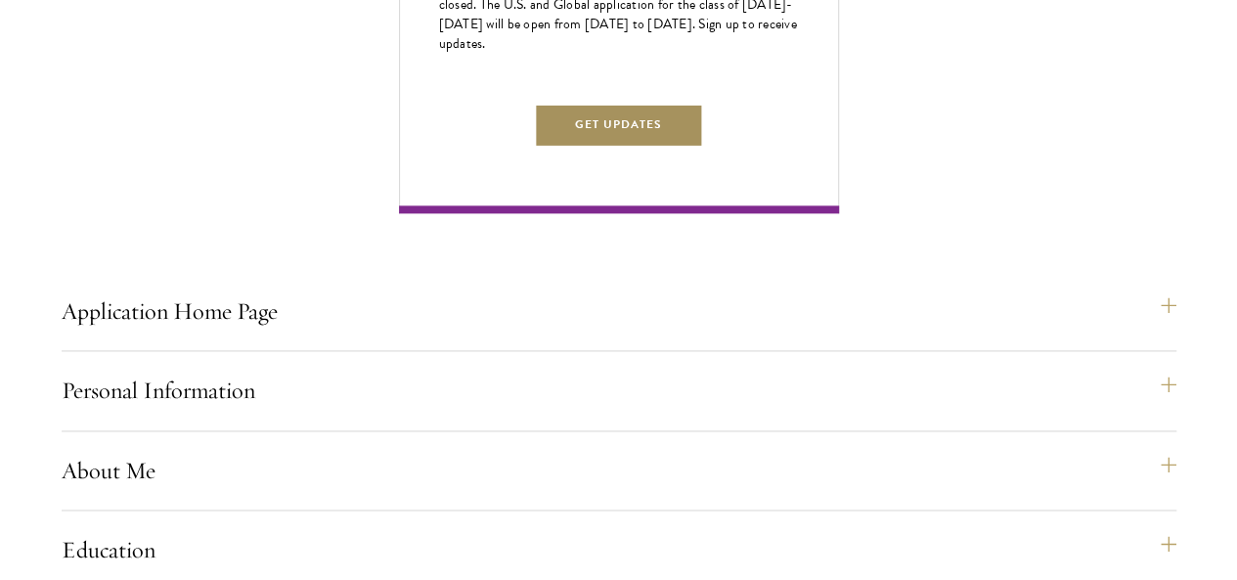
click at [704, 147] on button "Get Updates" at bounding box center [619, 125] width 170 height 44
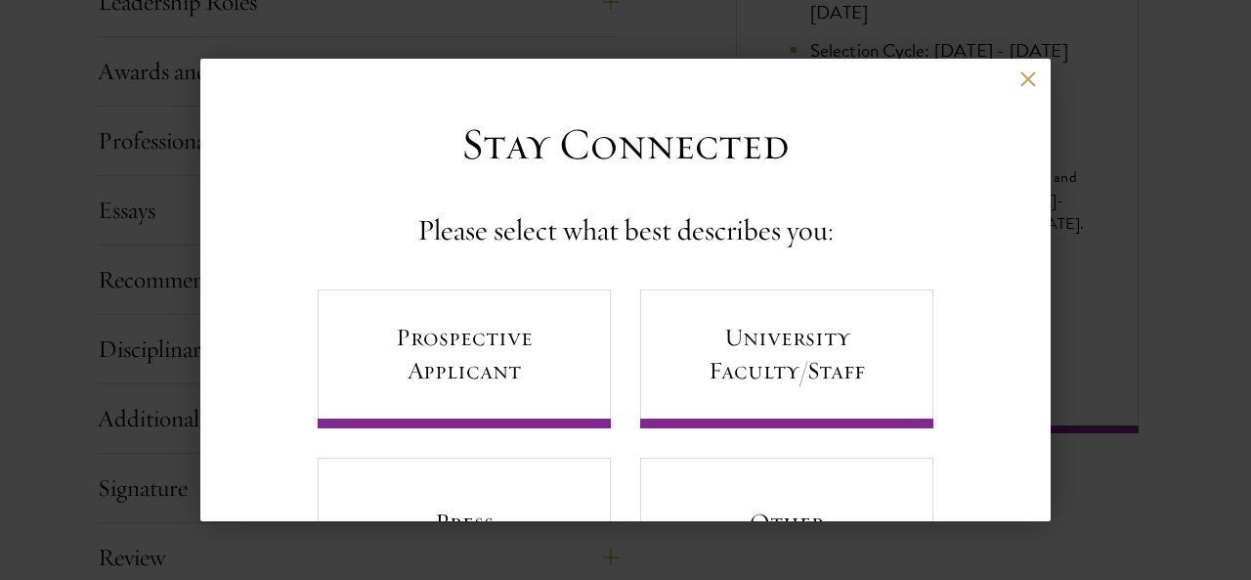
click at [1021, 85] on div "Back" at bounding box center [625, 93] width 851 height 47
click at [39, 362] on div "Back Stay Connected Please select what best describes you: Prospective Applican…" at bounding box center [625, 290] width 1251 height 462
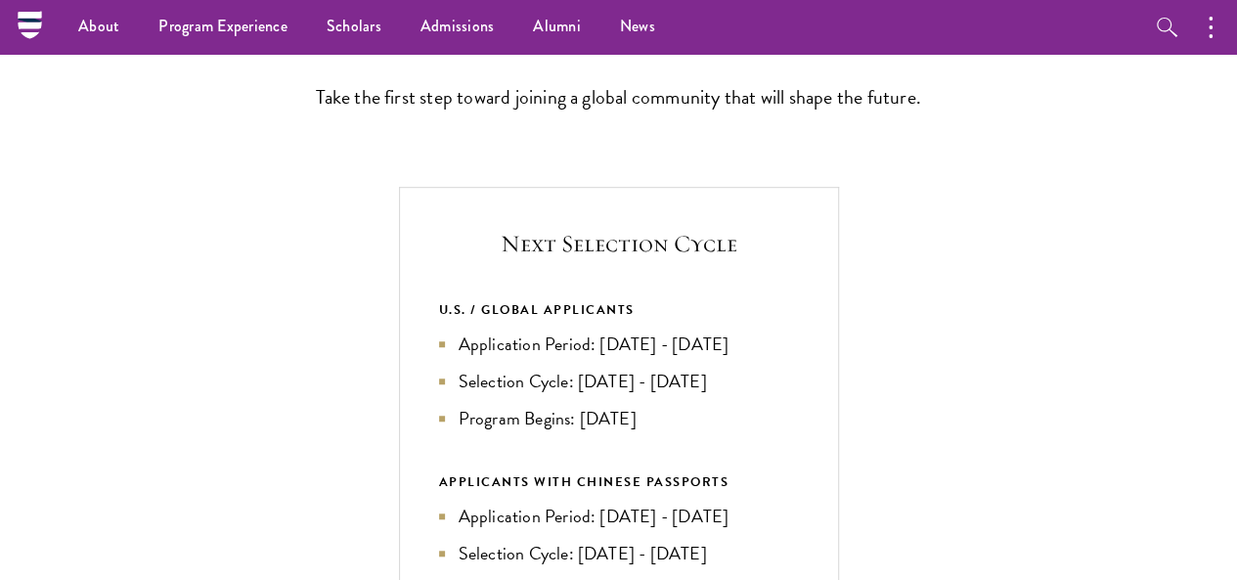
scroll to position [547, 0]
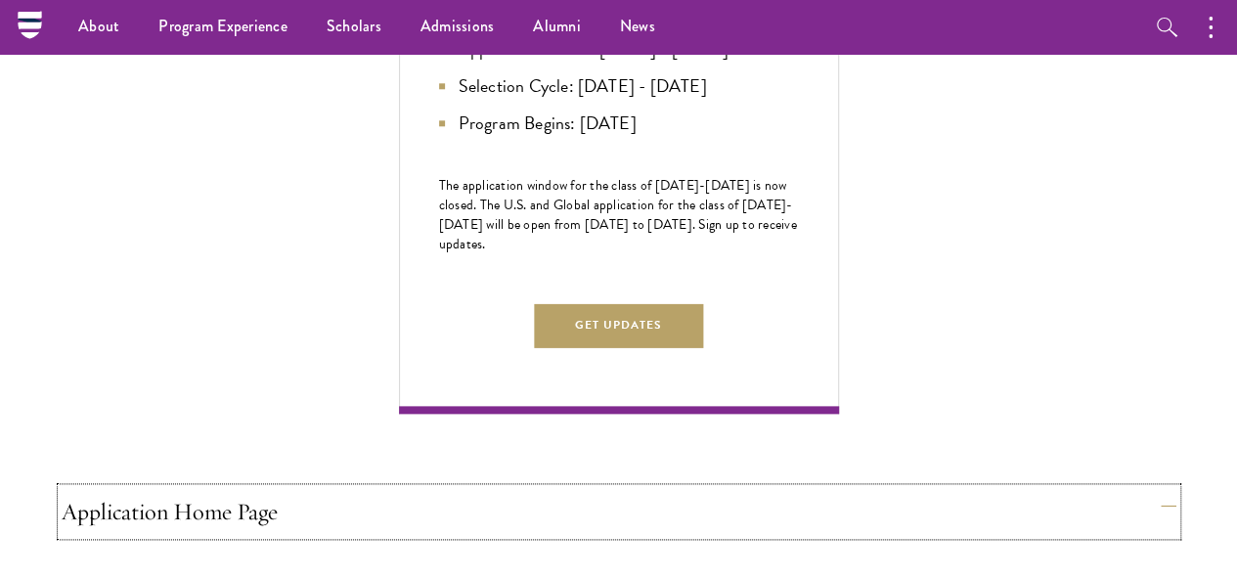
scroll to position [1011, 0]
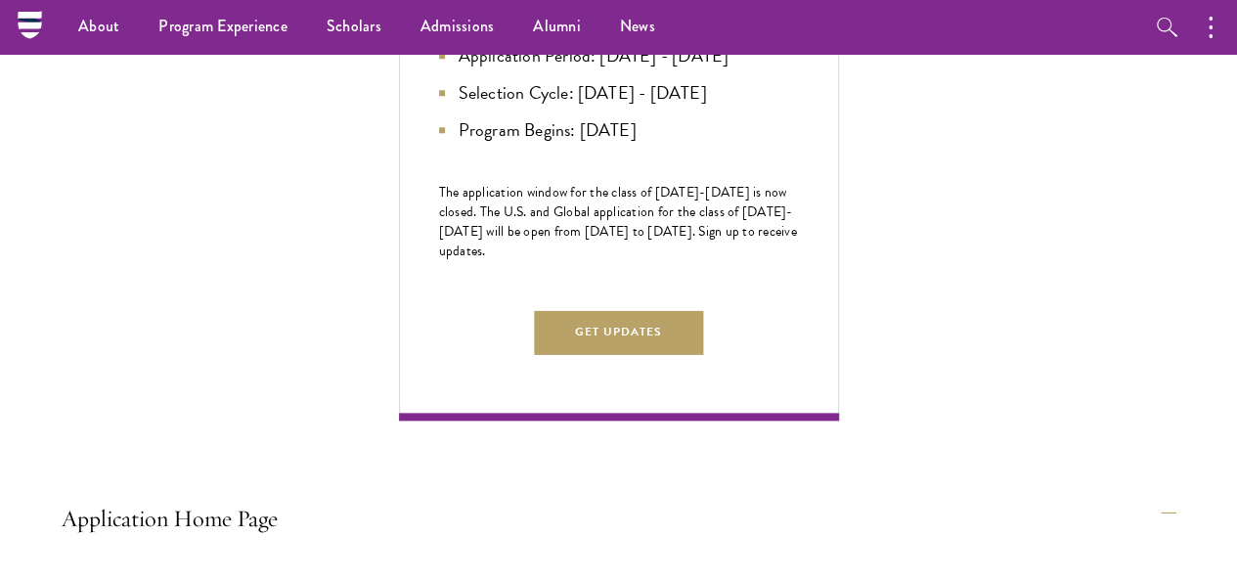
drag, startPoint x: 430, startPoint y: 275, endPoint x: 123, endPoint y: 277, distance: 307.0
drag, startPoint x: 380, startPoint y: 247, endPoint x: 429, endPoint y: 279, distance: 58.0
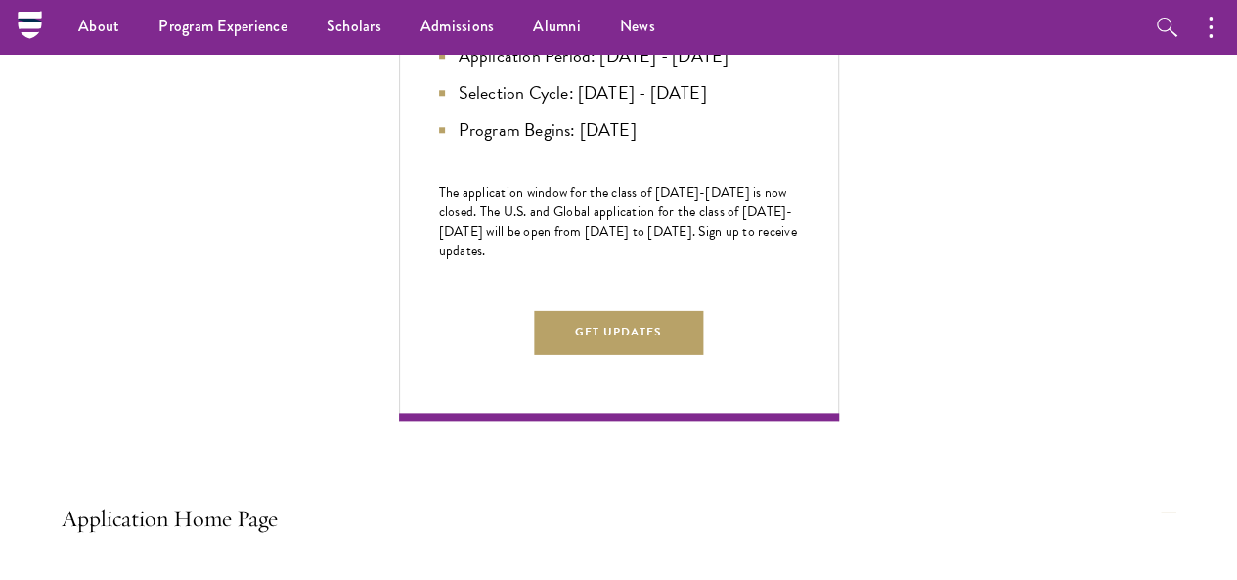
copy link "[EMAIL_ADDRESS][DOMAIN_NAME]"
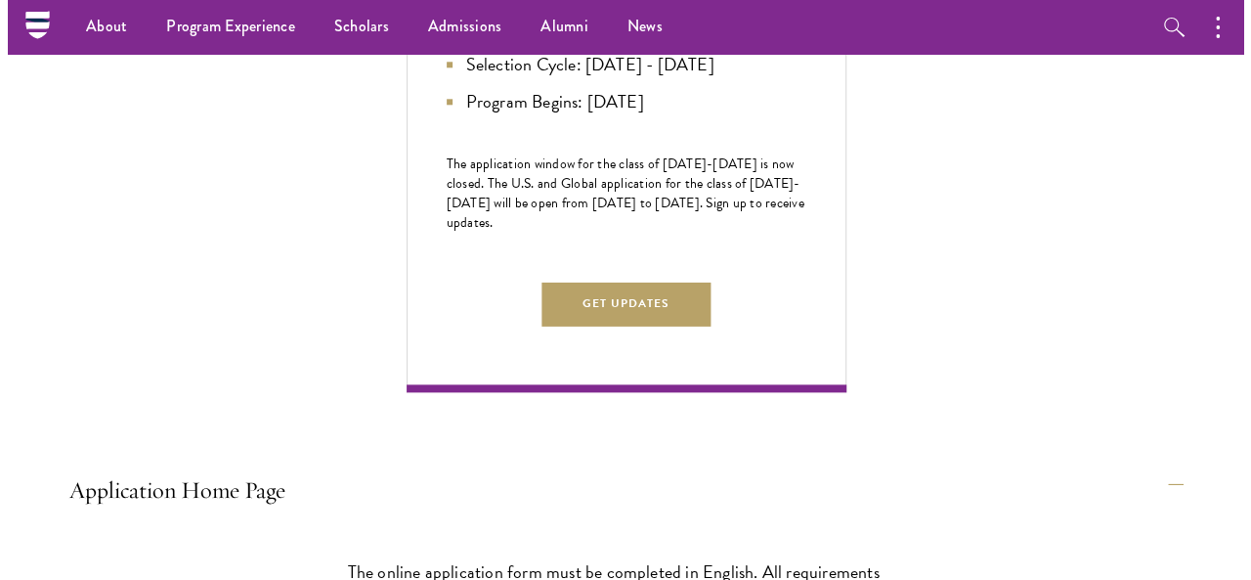
scroll to position [1057, 0]
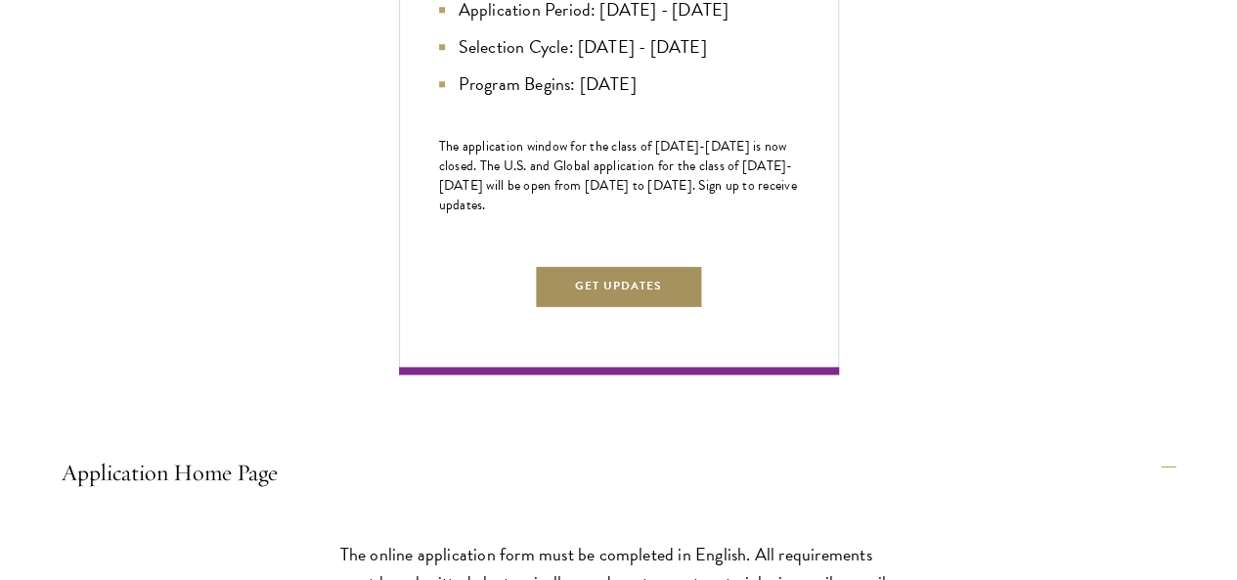
click at [704, 308] on button "Get Updates" at bounding box center [619, 286] width 170 height 44
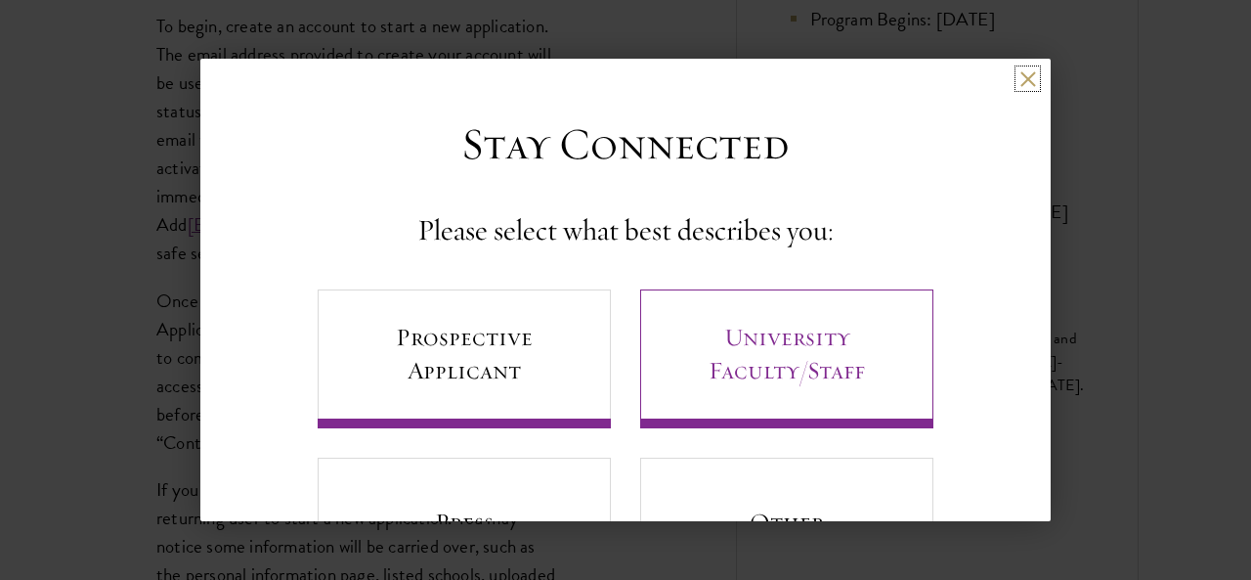
scroll to position [118, 0]
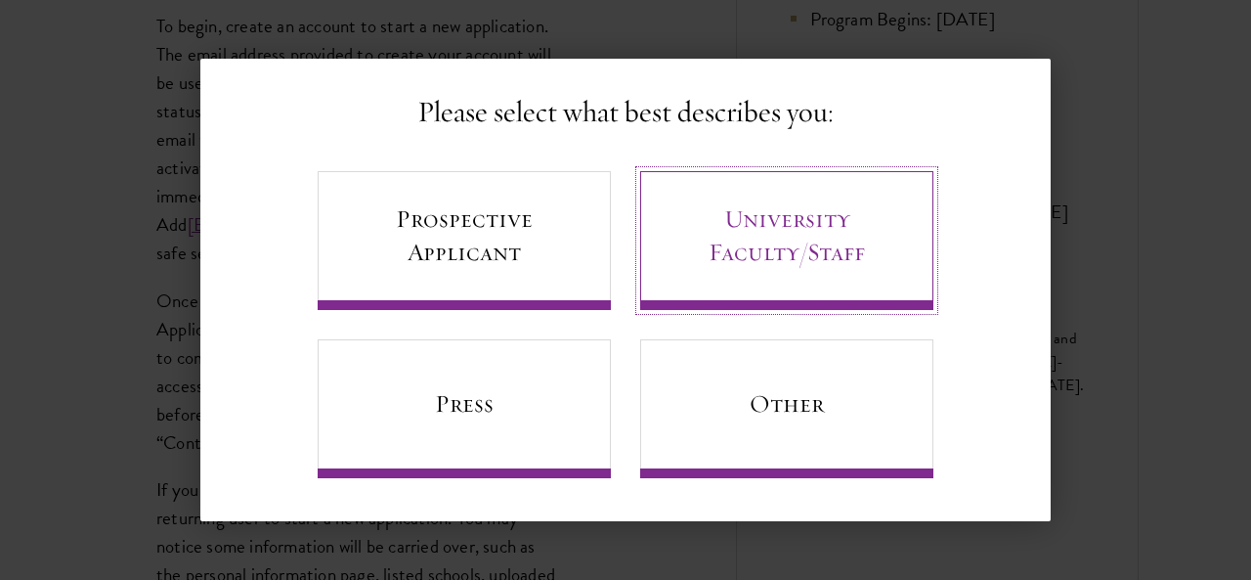
click at [785, 224] on link "University Faculty/Staff" at bounding box center [786, 240] width 293 height 139
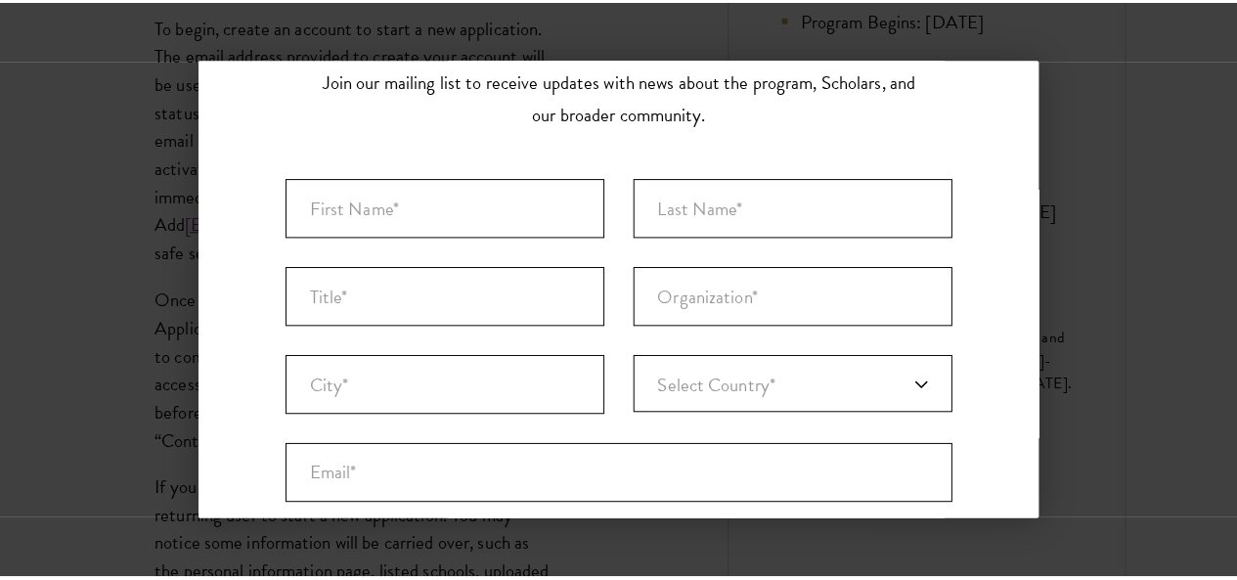
scroll to position [0, 0]
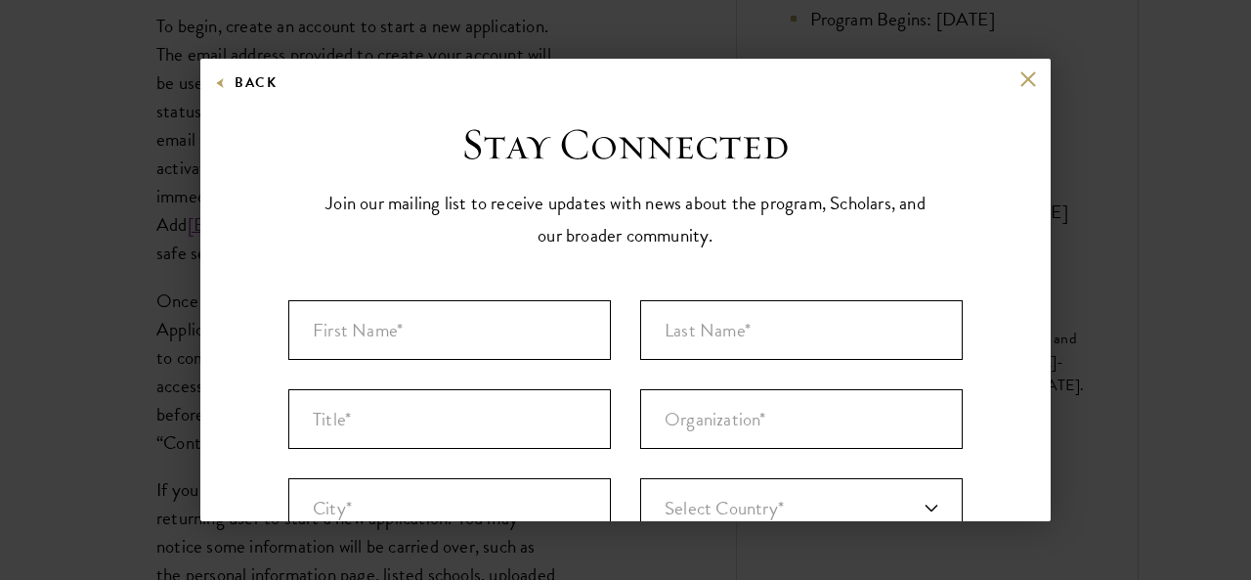
click at [1236, 169] on div "Back Stay Connected Please select what best describes you: Prospective Applican…" at bounding box center [625, 290] width 1251 height 462
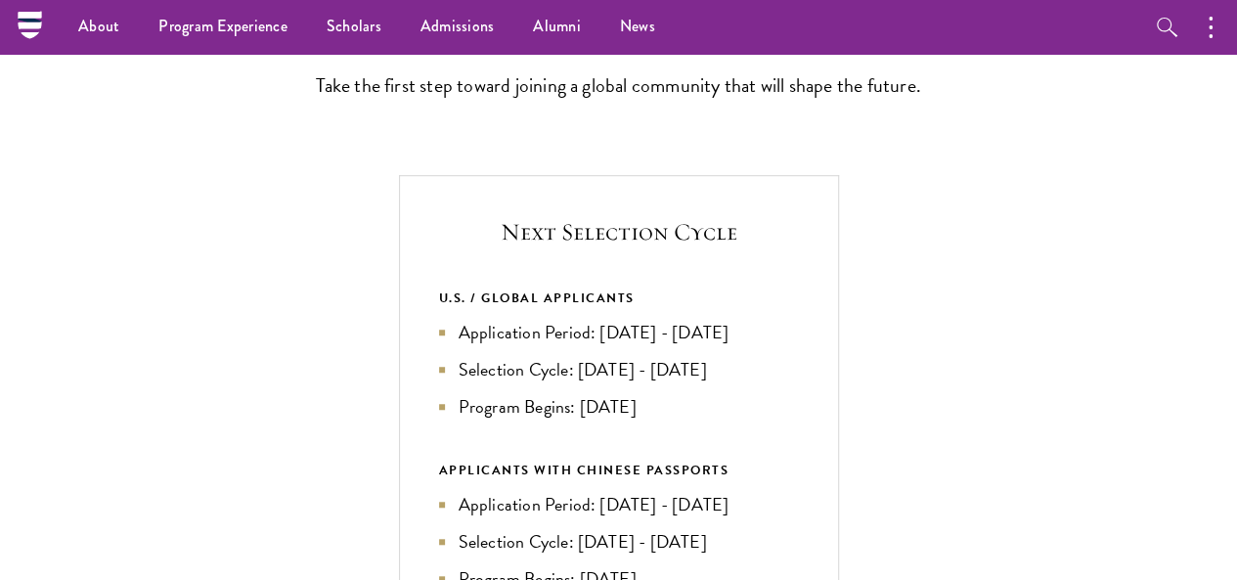
scroll to position [462, 0]
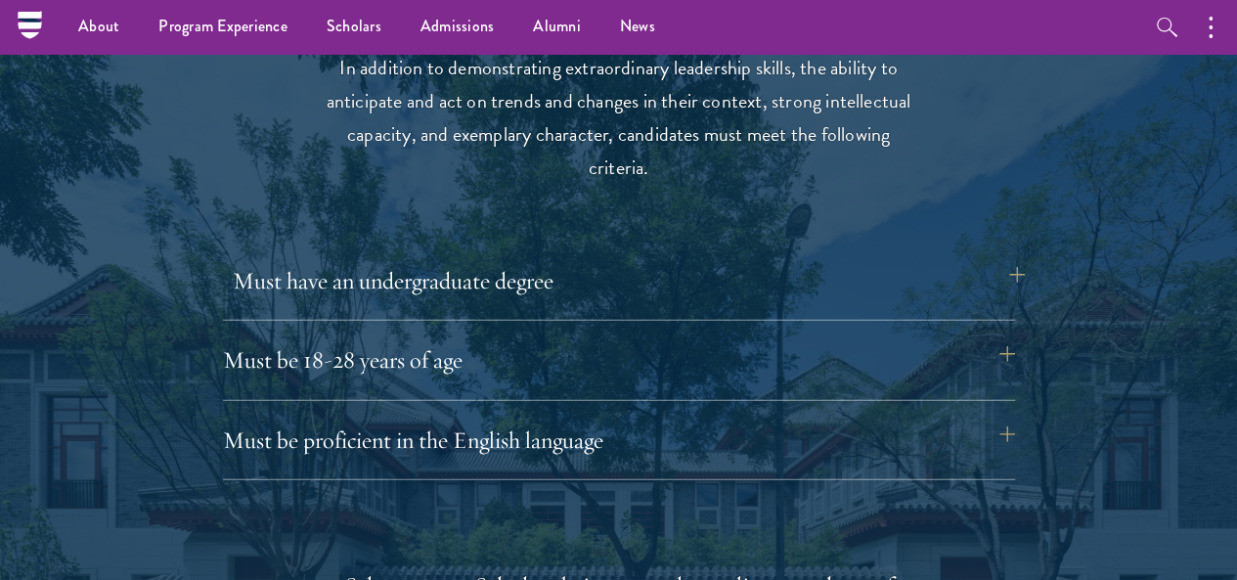
scroll to position [2548, 0]
click at [1006, 268] on button "Must have an undergraduate degree" at bounding box center [629, 281] width 792 height 47
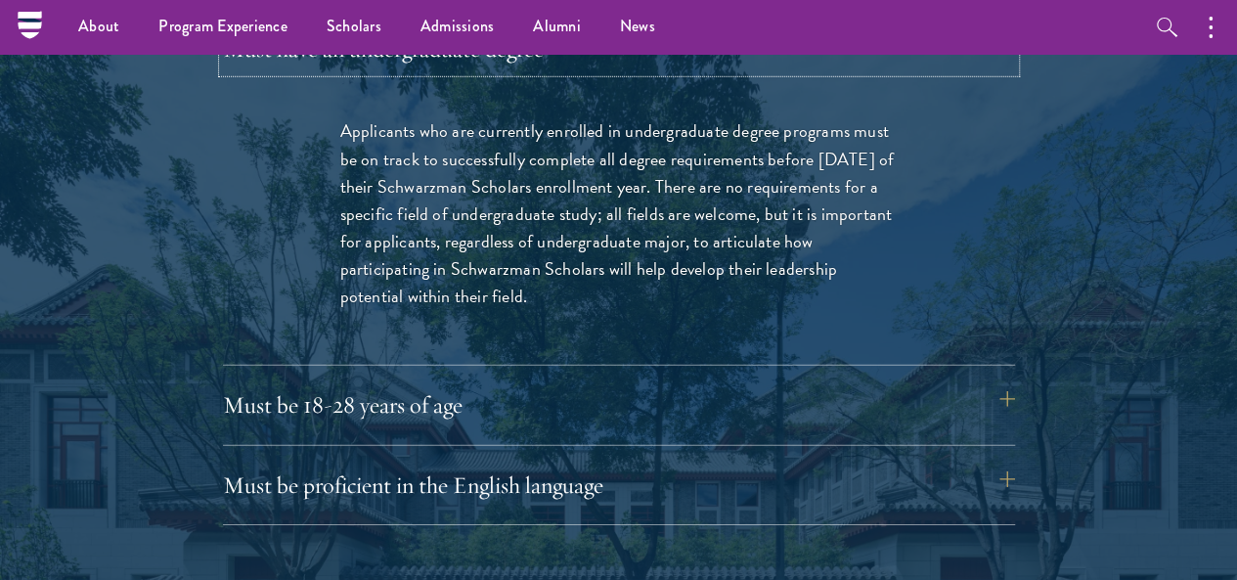
scroll to position [2782, 0]
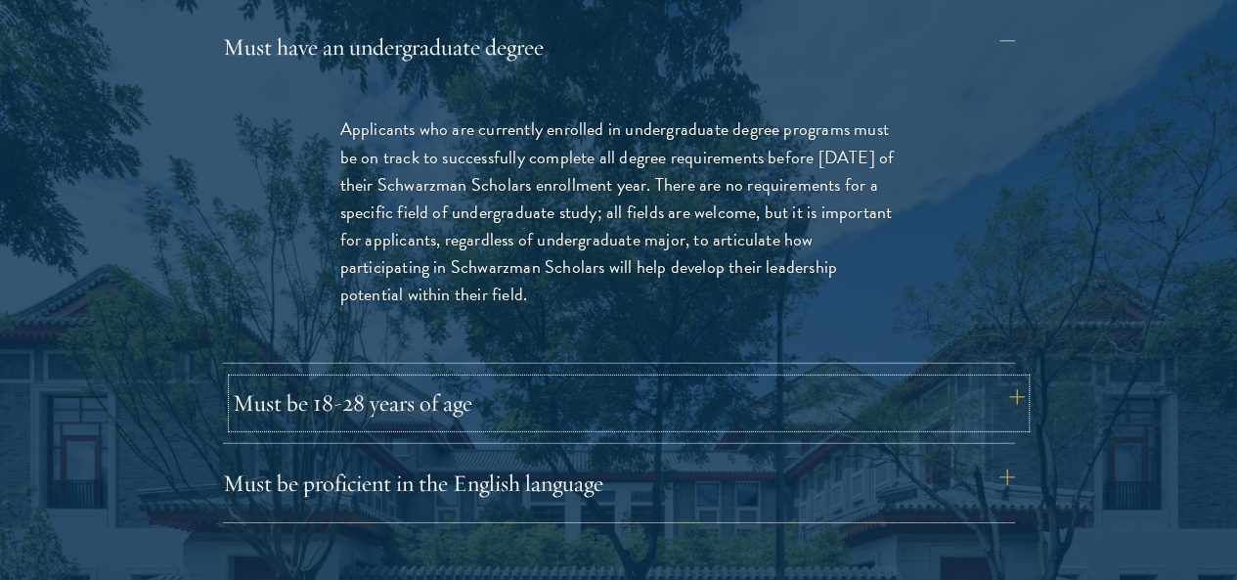
click at [659, 379] on button "Must be 18-28 years of age" at bounding box center [629, 402] width 792 height 47
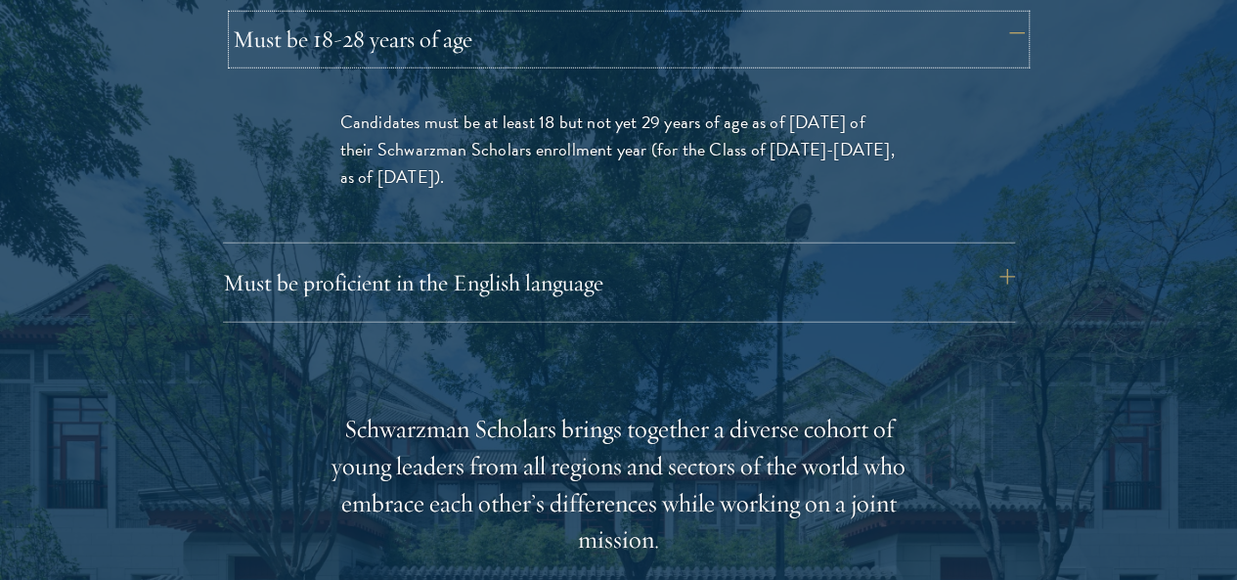
scroll to position [2870, 0]
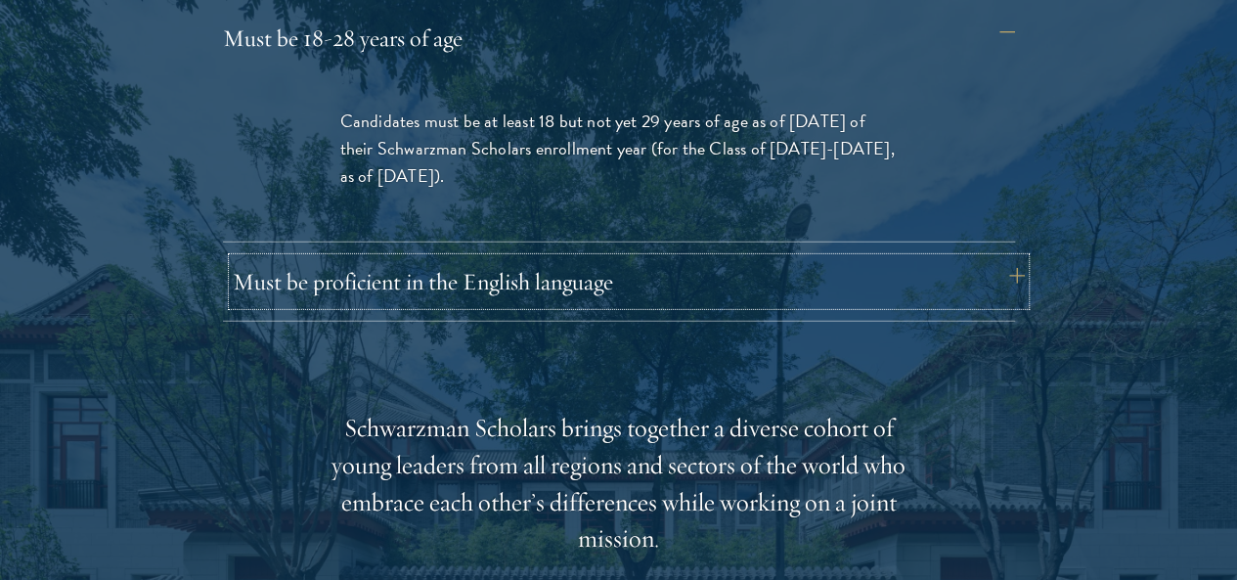
click at [658, 258] on button "Must be proficient in the English language" at bounding box center [629, 281] width 792 height 47
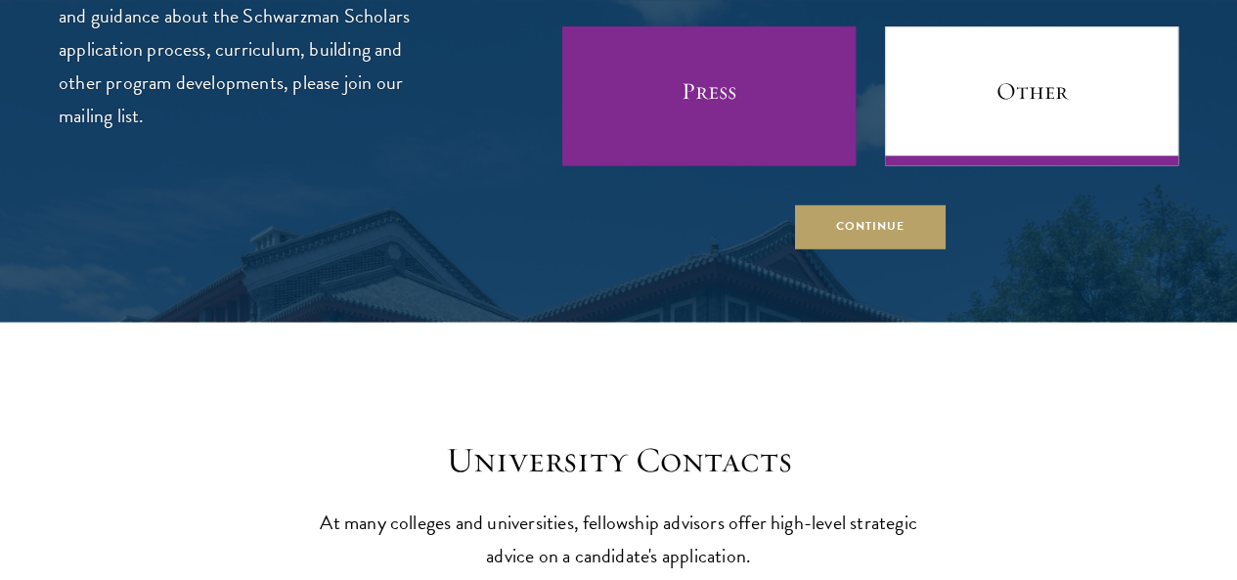
scroll to position [8248, 0]
